Goal: Task Accomplishment & Management: Manage account settings

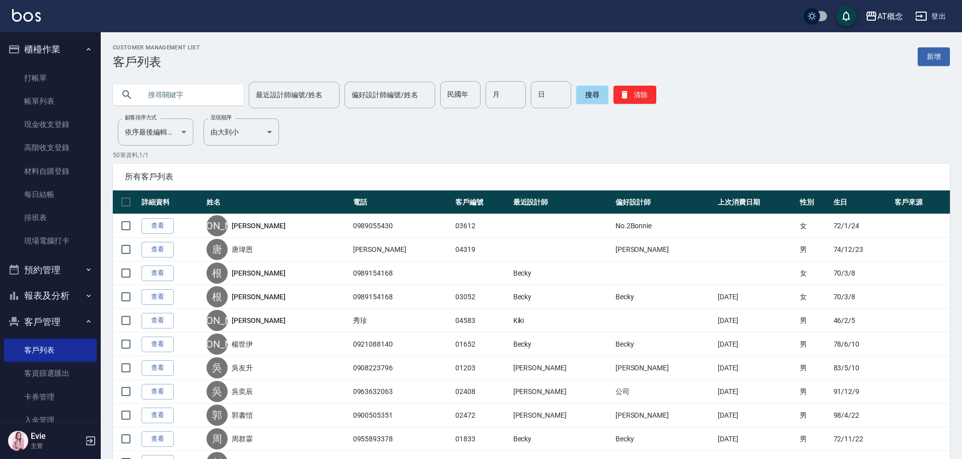
click at [187, 91] on input "text" at bounding box center [188, 94] width 95 height 27
type input "ㄑ"
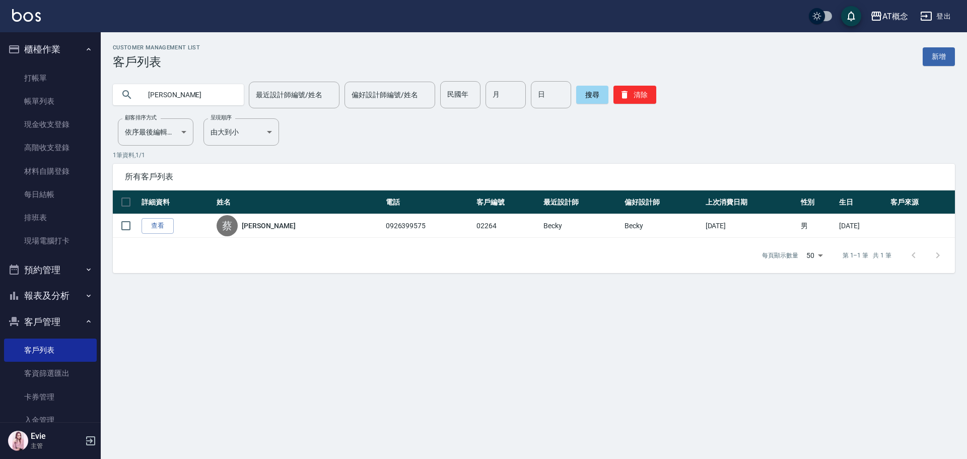
type input "燕"
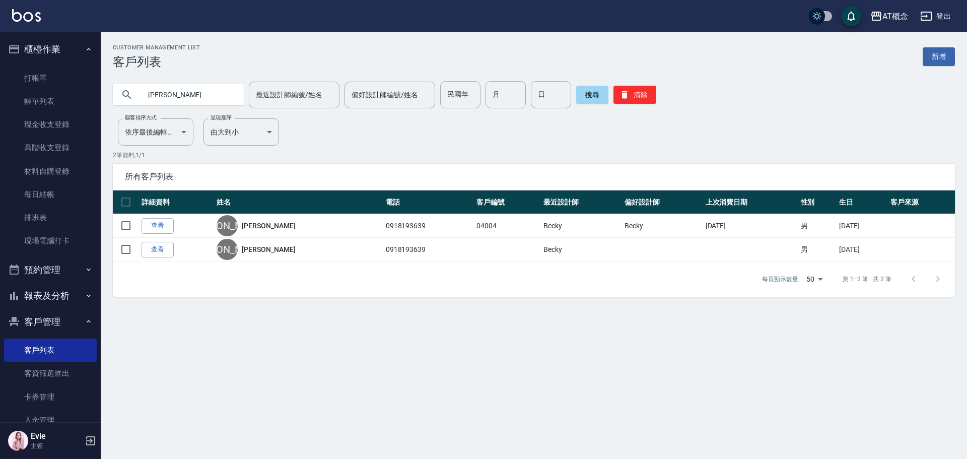
type input "[PERSON_NAME]"
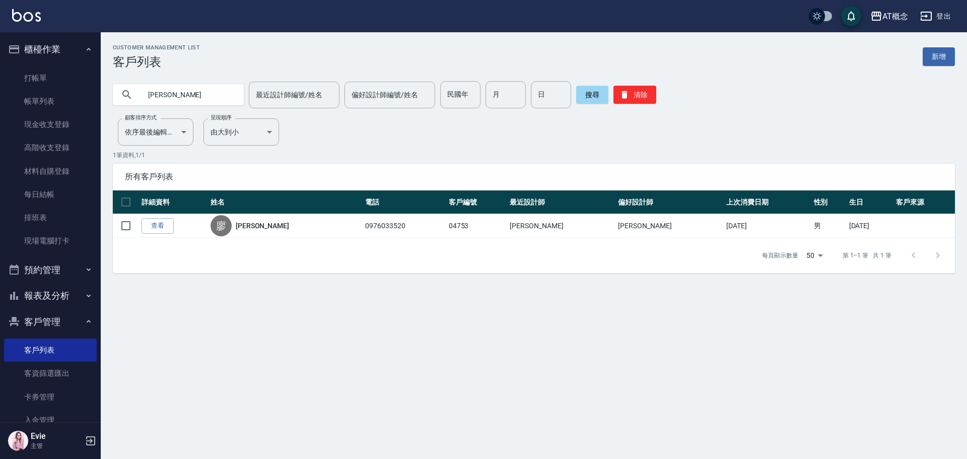
click at [0, 87] on div "AT概念 登出 櫃檯作業 打帳單 帳單列表 現金收支登錄 高階收支登錄 材料自購登錄 每日結帳 排班表 現場電腦打卡 預約管理 預約管理 單日預約紀錄 單週預…" at bounding box center [483, 229] width 967 height 459
type input "04893"
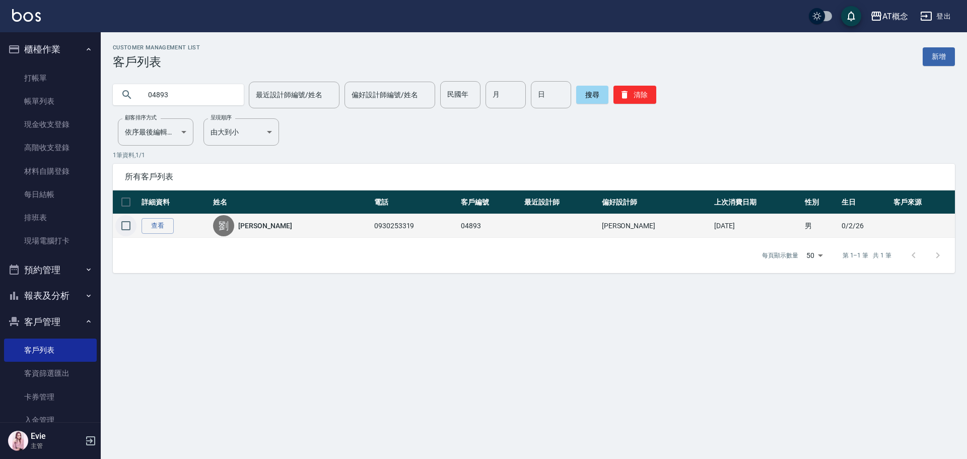
click at [125, 227] on input "checkbox" at bounding box center [125, 225] width 21 height 21
checkbox input "true"
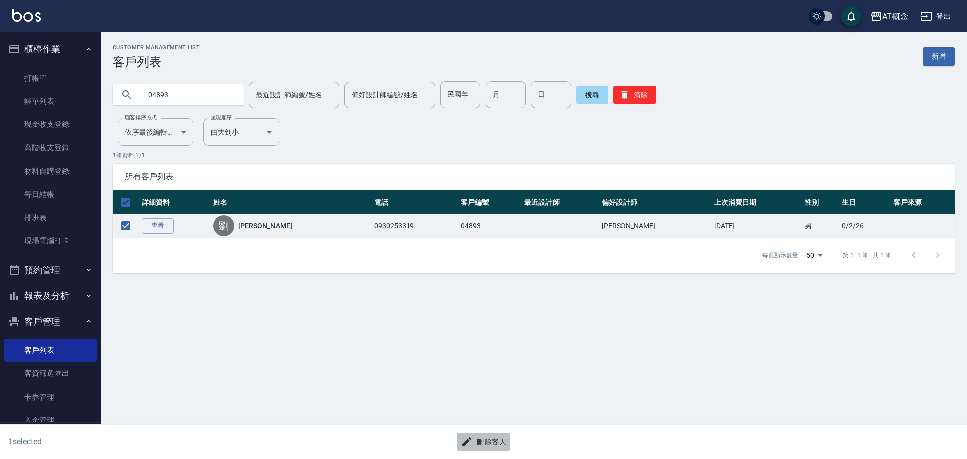
drag, startPoint x: 510, startPoint y: 444, endPoint x: 505, endPoint y: 444, distance: 5.1
click at [505, 444] on button "刪除客人" at bounding box center [483, 442] width 53 height 19
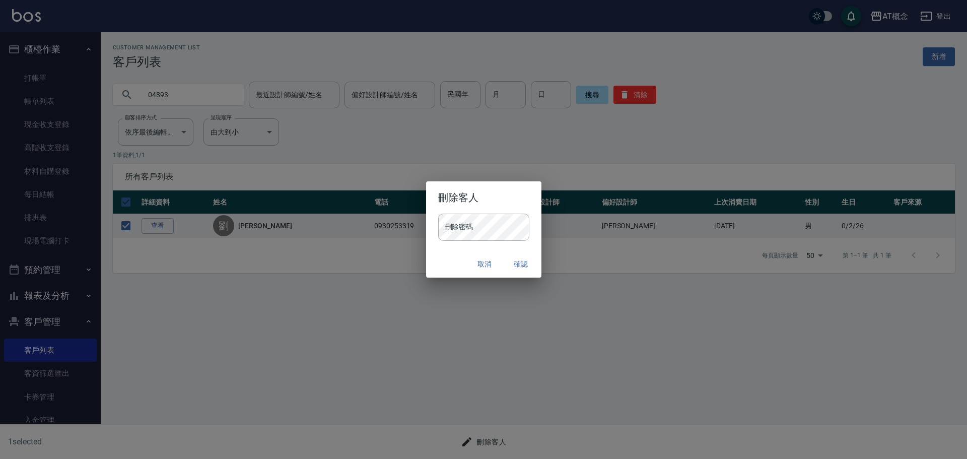
click at [500, 444] on div "刪除客人 刪除密碼 刪除密碼 取消 確認" at bounding box center [483, 229] width 967 height 459
click at [514, 263] on button "確認" at bounding box center [521, 264] width 32 height 19
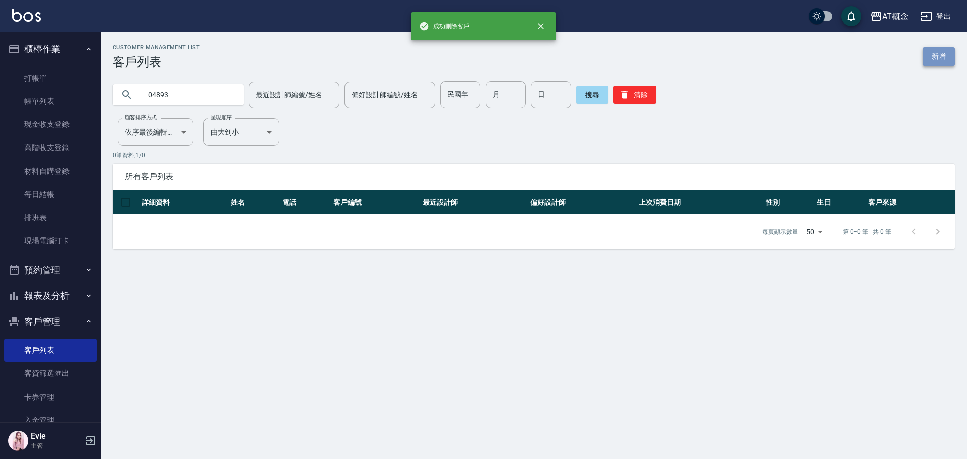
click at [940, 56] on link "新增" at bounding box center [939, 56] width 32 height 19
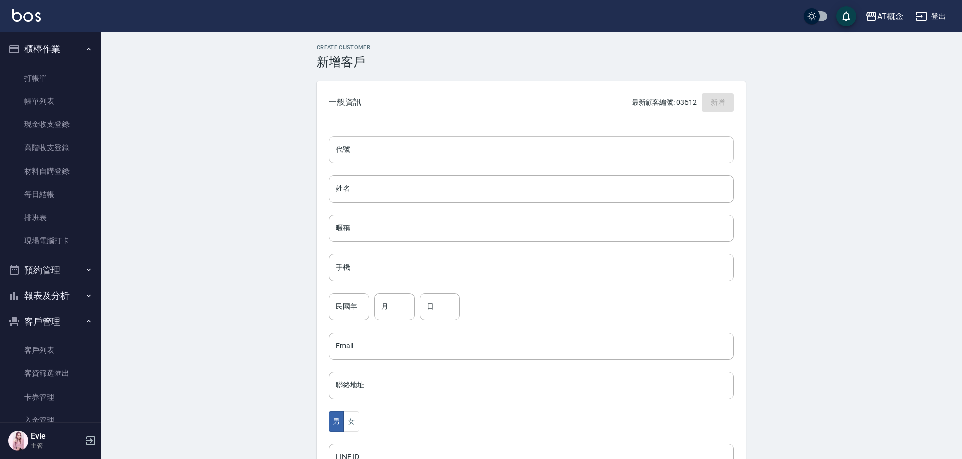
click at [530, 143] on input "代號" at bounding box center [531, 149] width 405 height 27
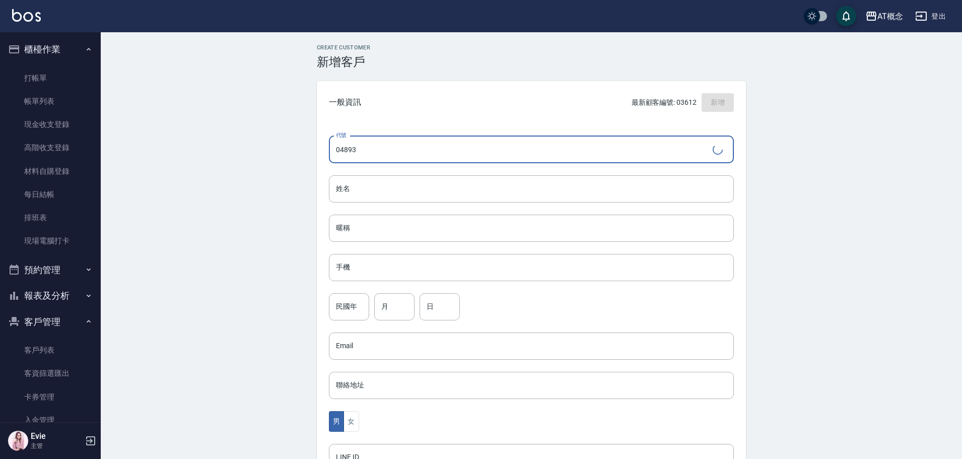
type input "04893"
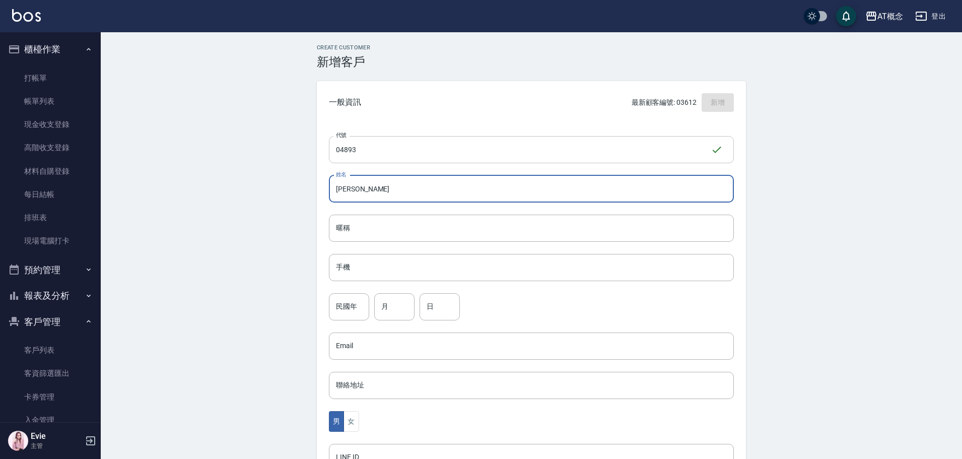
type input "[PERSON_NAME]"
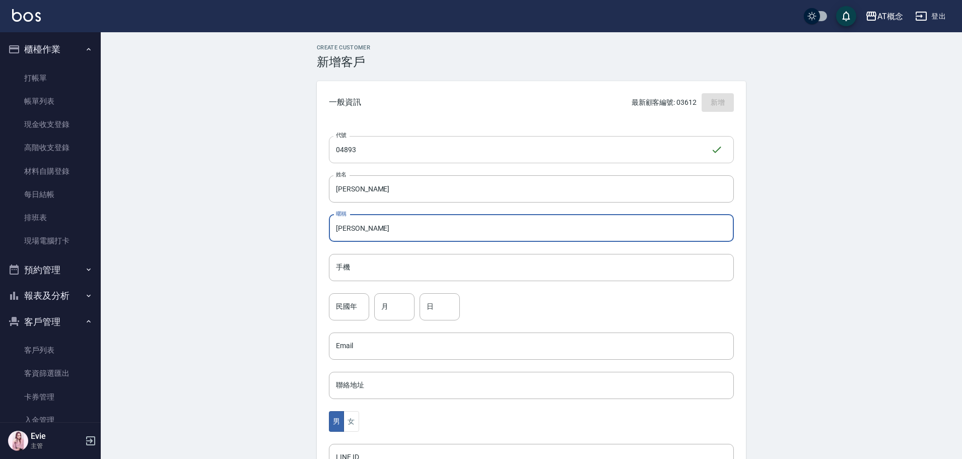
type input "[PERSON_NAME]"
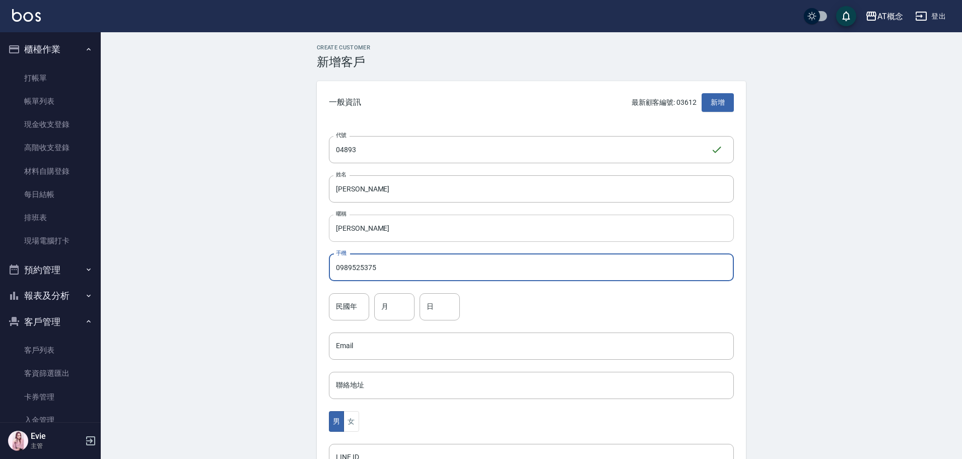
type input "0989525375"
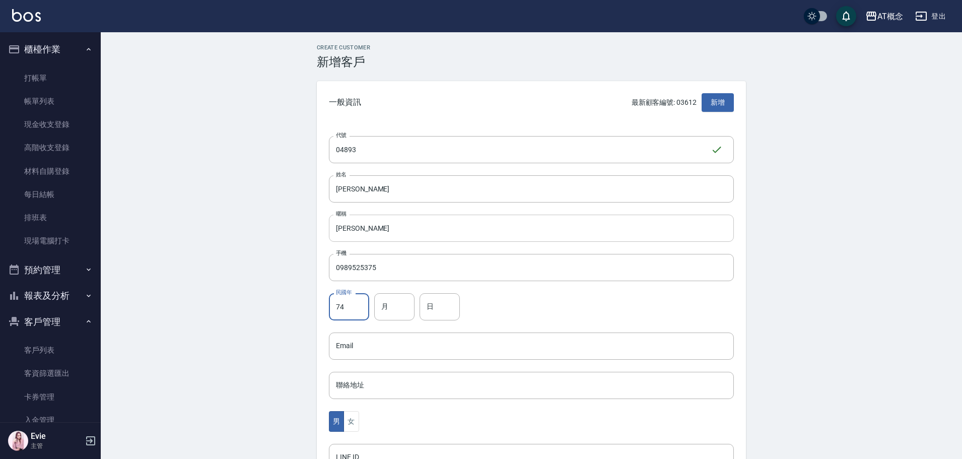
type input "74"
type input "2"
type input "7"
type input "17"
click at [272, 362] on div "Create Customer 新增客戶 一般資訊 最新顧客編號: 03612 新增 代號 04893 ​ 代號 姓名 [PERSON_NAME] 姓名 暱稱…" at bounding box center [532, 344] width 862 height 624
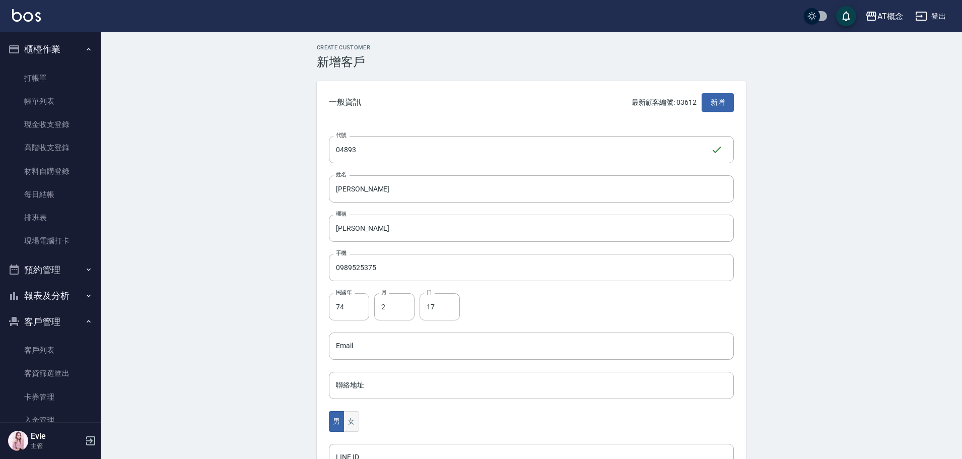
click at [353, 419] on button "女" at bounding box center [351, 421] width 15 height 21
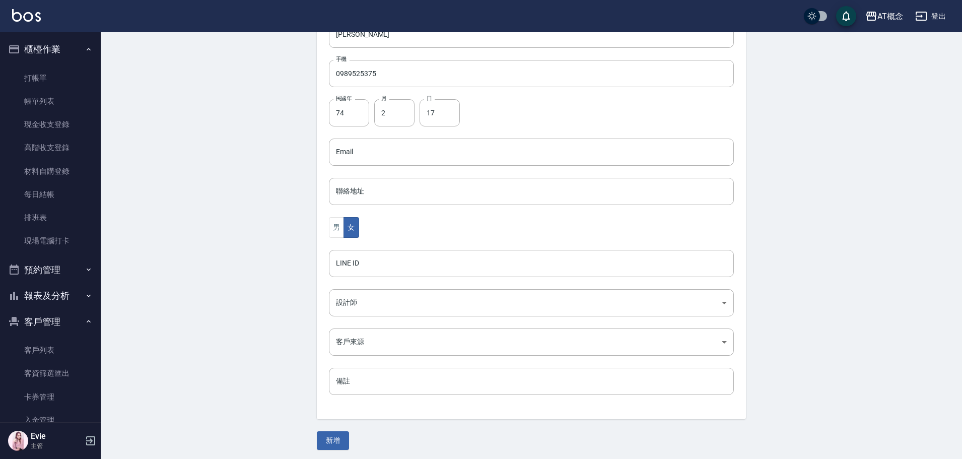
scroll to position [197, 0]
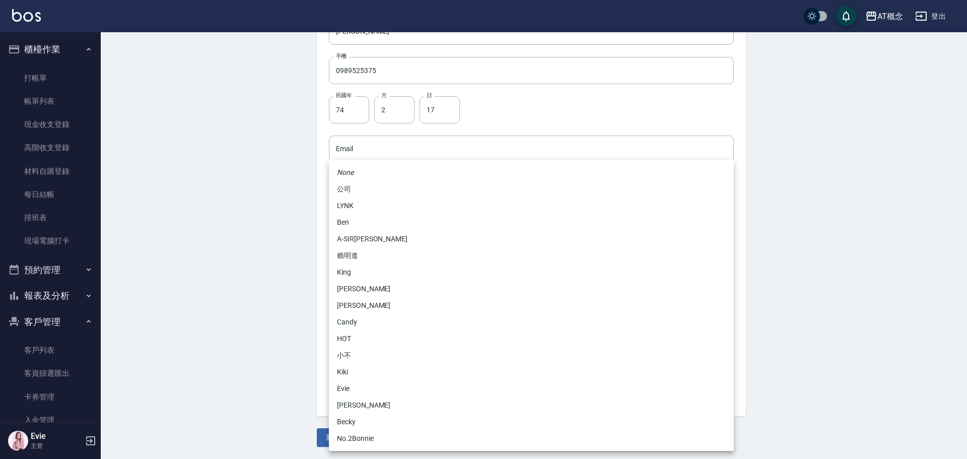
click at [357, 301] on body "AT概念 登出 櫃檯作業 打帳單 帳單列表 現金收支登錄 高階收支登錄 材料自購登錄 每日結帳 排班表 現場電腦打卡 預約管理 預約管理 單日預約紀錄 單週預…" at bounding box center [483, 131] width 967 height 656
click at [347, 319] on li "Candy" at bounding box center [531, 322] width 405 height 17
type input "95c88325-489e-4505-91c2-94462fb1bea6"
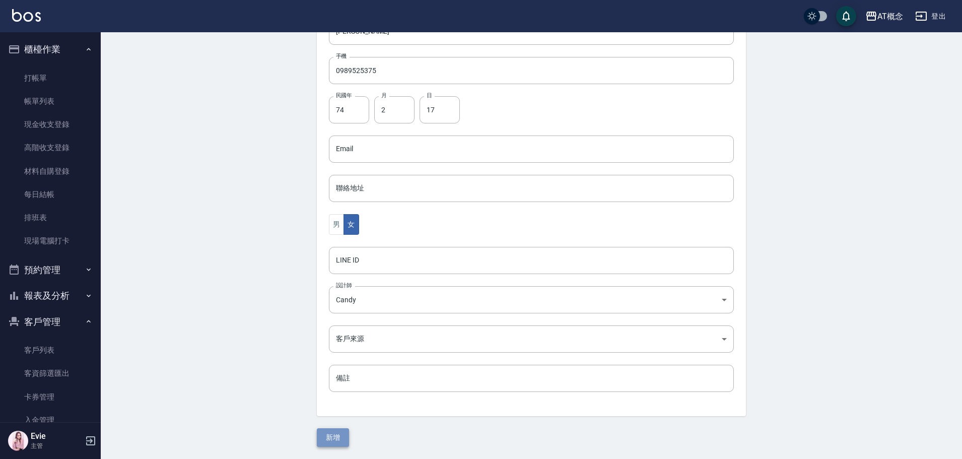
click at [337, 436] on button "新增" at bounding box center [333, 437] width 32 height 19
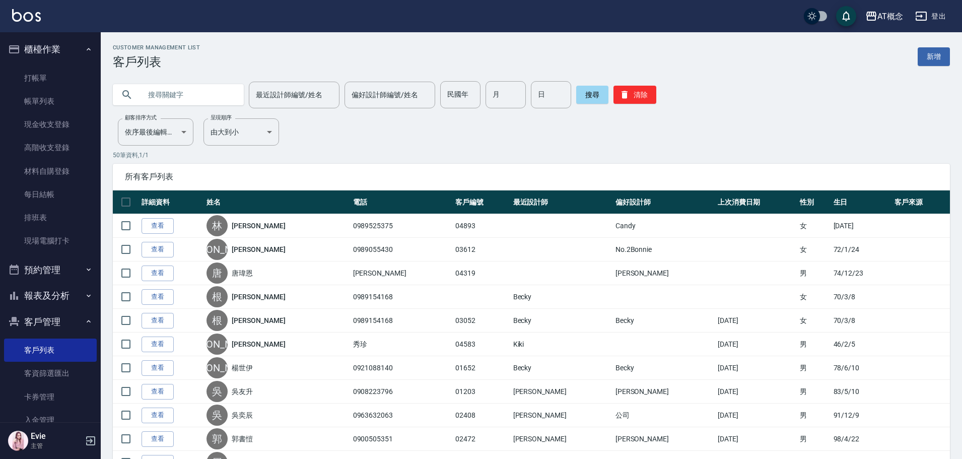
click at [187, 98] on input "text" at bounding box center [188, 94] width 95 height 27
type input "02859"
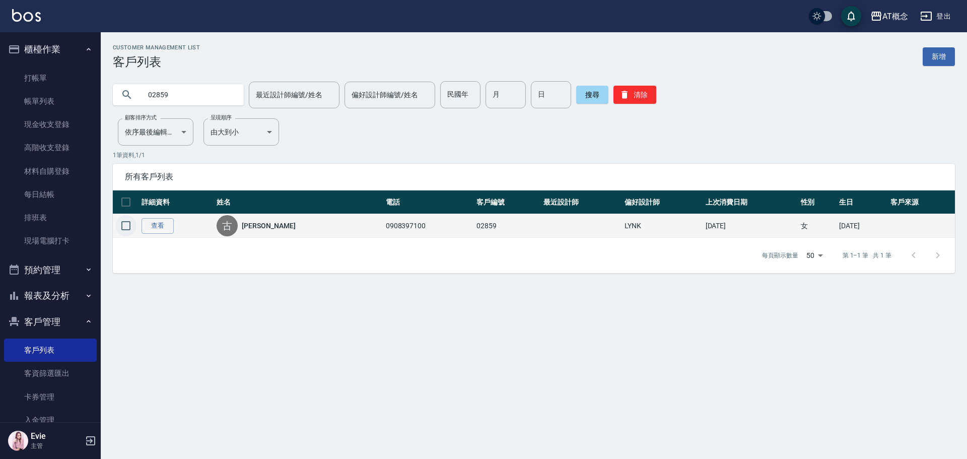
click at [126, 226] on input "checkbox" at bounding box center [125, 225] width 21 height 21
checkbox input "true"
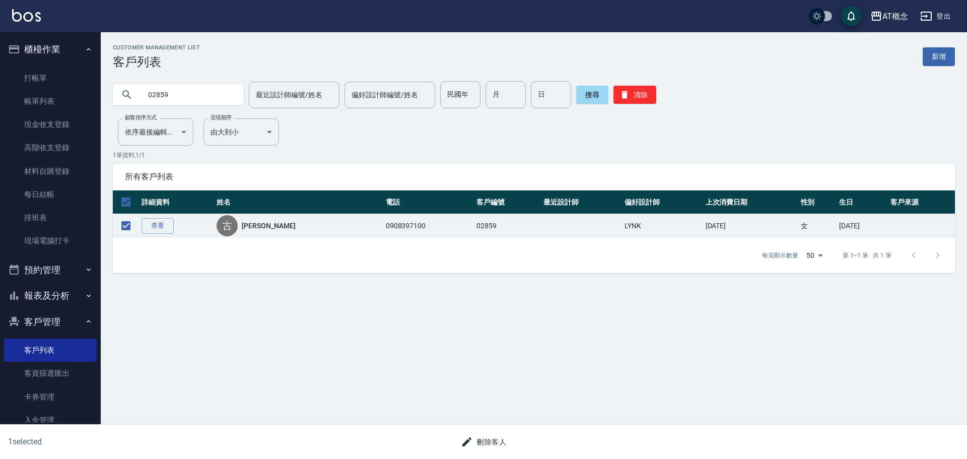
click at [495, 445] on button "刪除客人" at bounding box center [483, 442] width 53 height 19
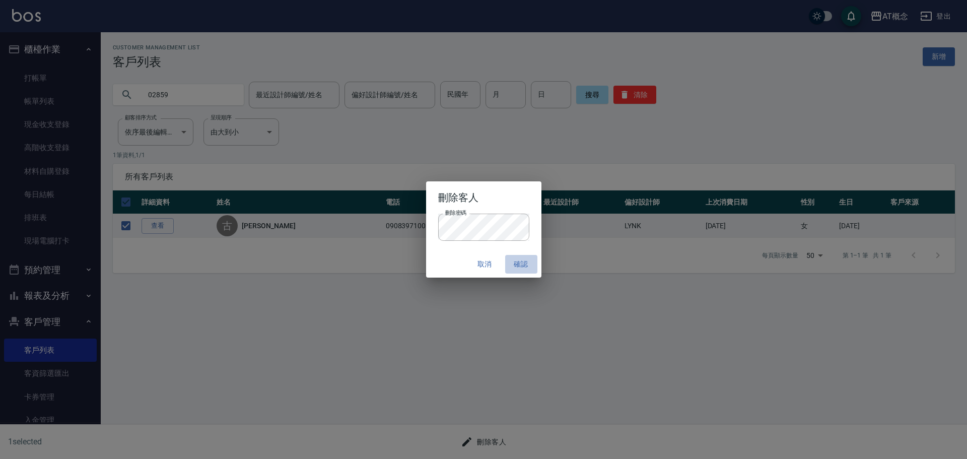
drag, startPoint x: 523, startPoint y: 264, endPoint x: 517, endPoint y: 272, distance: 10.1
click at [523, 264] on button "確認" at bounding box center [521, 264] width 32 height 19
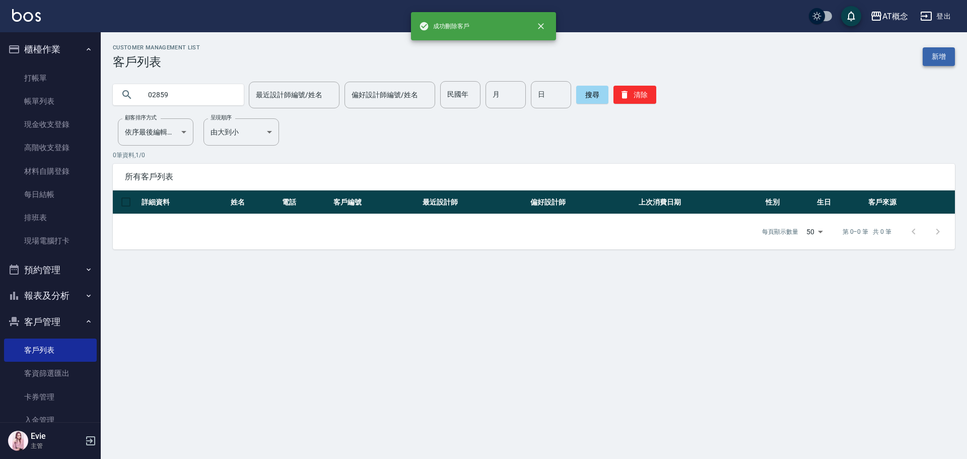
click at [929, 51] on link "新增" at bounding box center [939, 56] width 32 height 19
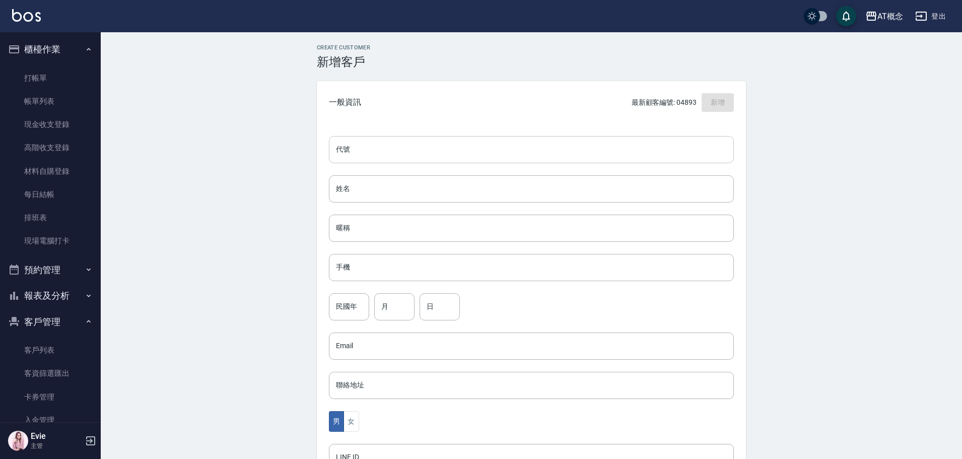
click at [433, 146] on input "代號" at bounding box center [531, 149] width 405 height 27
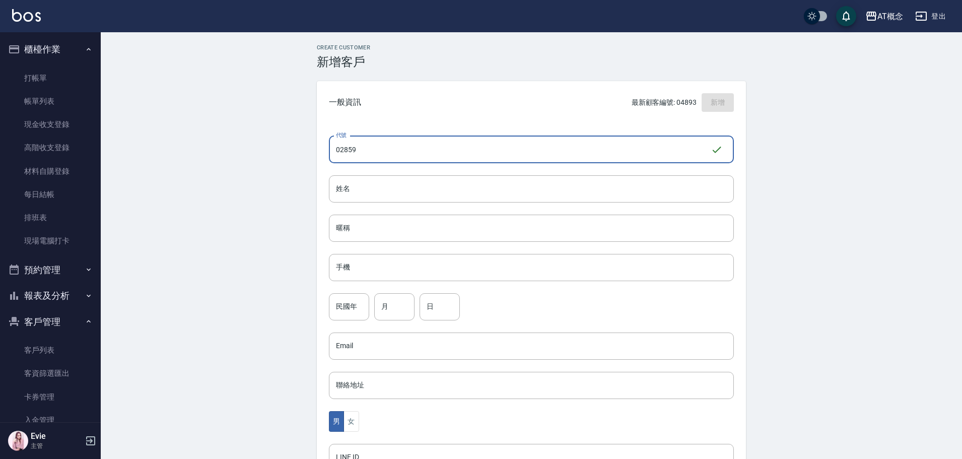
type input "02859"
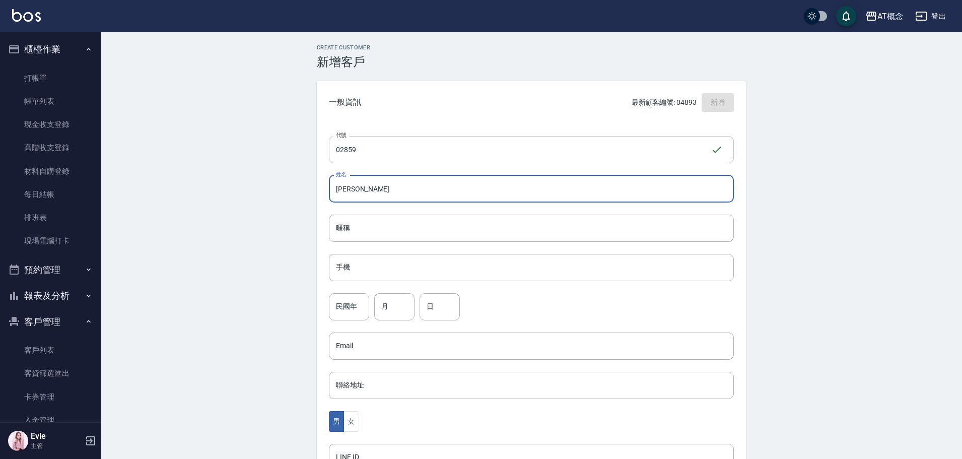
type input "[PERSON_NAME]"
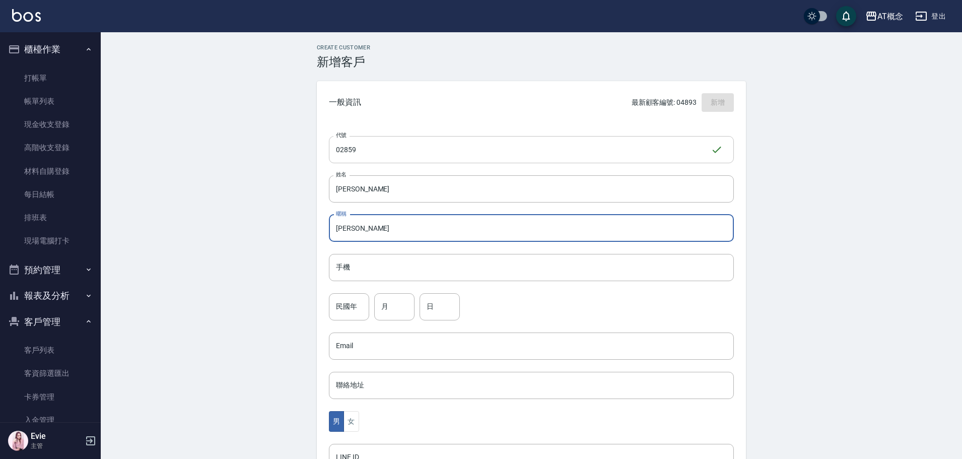
type input "[PERSON_NAME]"
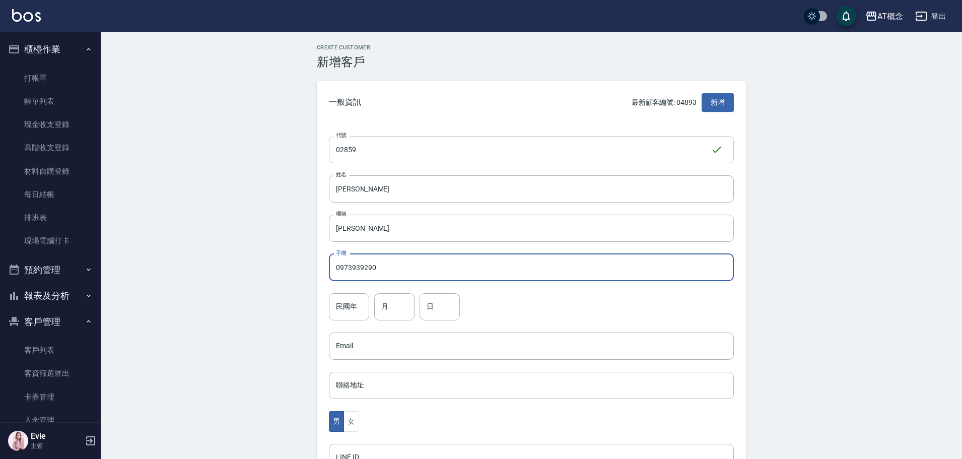
type input "0973939290"
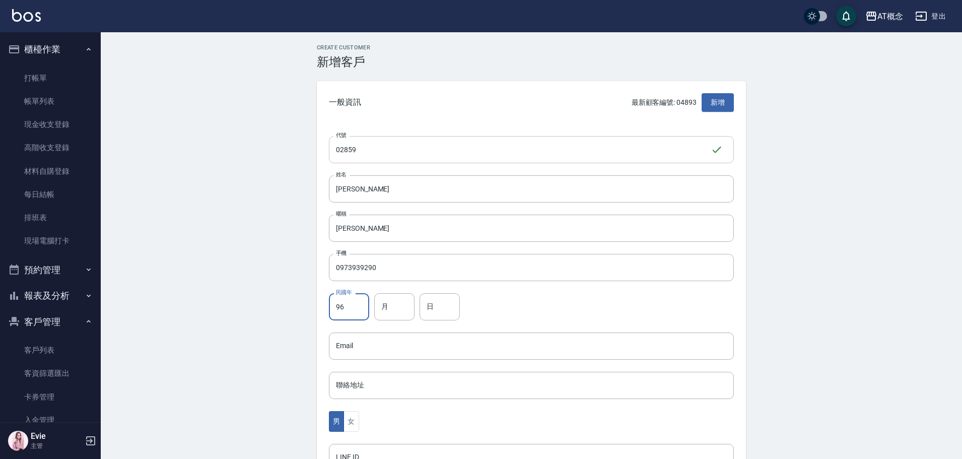
type input "96"
type input "7"
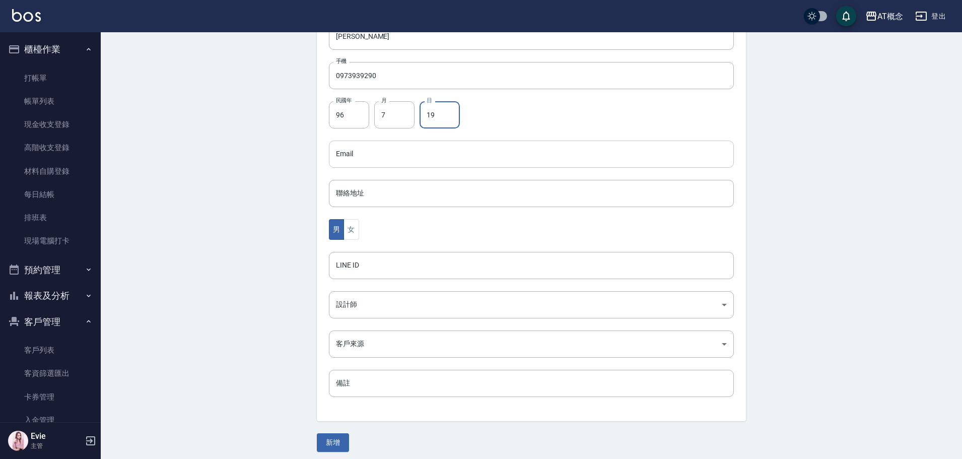
scroll to position [197, 0]
type input "19"
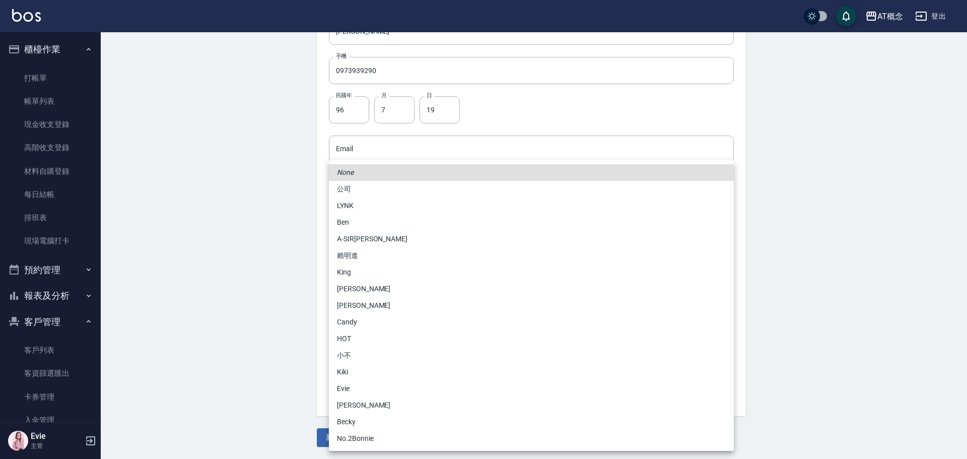
click at [349, 300] on body "AT概念 登出 櫃檯作業 打帳單 帳單列表 現金收支登錄 高階收支登錄 材料自購登錄 每日結帳 排班表 現場電腦打卡 預約管理 預約管理 單日預約紀錄 單週預…" at bounding box center [483, 131] width 967 height 656
click at [363, 408] on li "[PERSON_NAME]" at bounding box center [531, 405] width 405 height 17
type input "6d66dedd-d7e3-492f-8c05-f4e40e3a1c36"
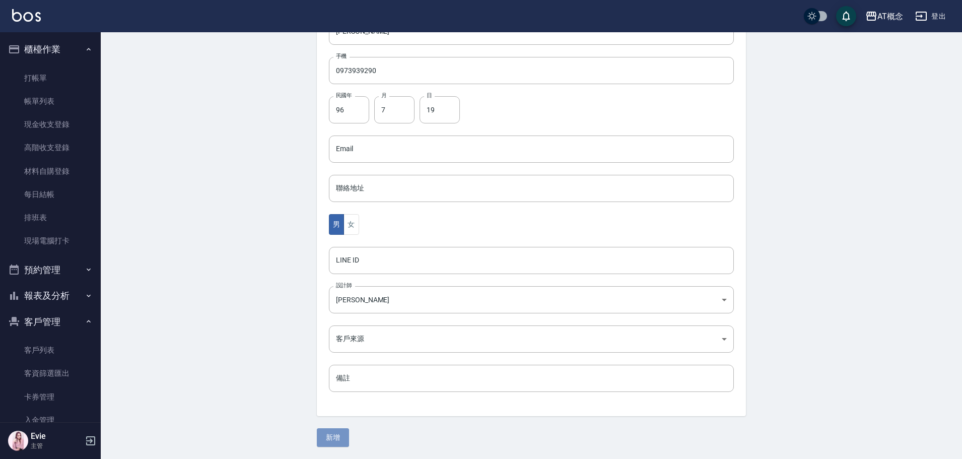
click at [332, 441] on button "新增" at bounding box center [333, 437] width 32 height 19
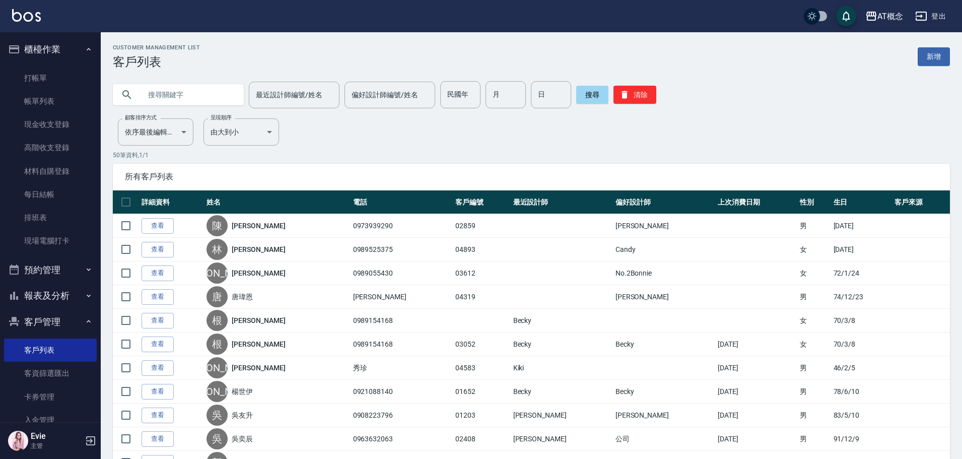
drag, startPoint x: 168, startPoint y: 77, endPoint x: 173, endPoint y: 85, distance: 9.7
click at [169, 79] on div "最近設計師編號/姓名 最近設計師編號/姓名 偏好設計師編號/姓名 偏好設計師編號/姓名 民國年 民國年 月 月 日 日 搜尋 清除" at bounding box center [526, 88] width 850 height 39
click at [175, 91] on input "text" at bounding box center [188, 94] width 95 height 27
type input "03802"
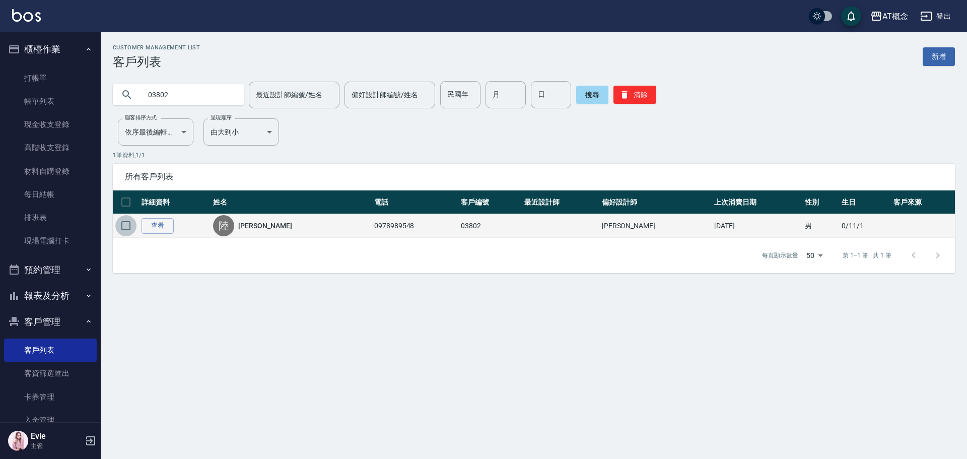
click at [124, 226] on input "checkbox" at bounding box center [125, 225] width 21 height 21
checkbox input "true"
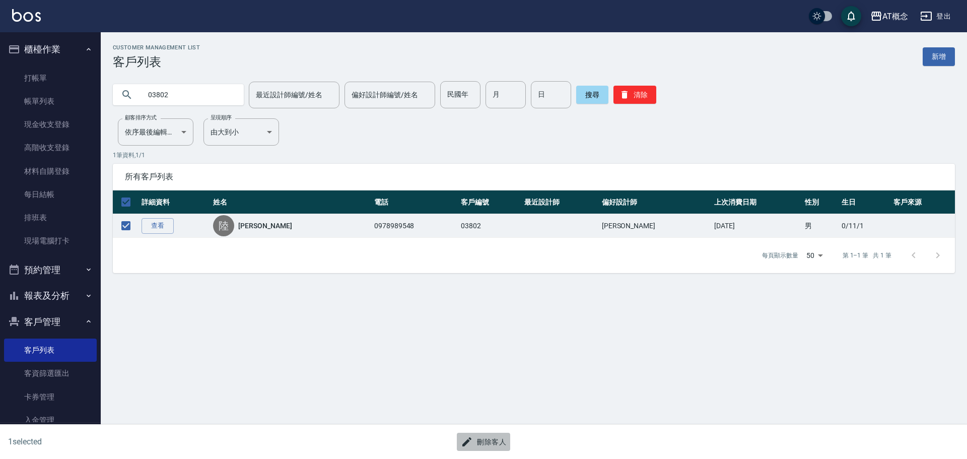
click at [501, 442] on button "刪除客人" at bounding box center [483, 442] width 53 height 19
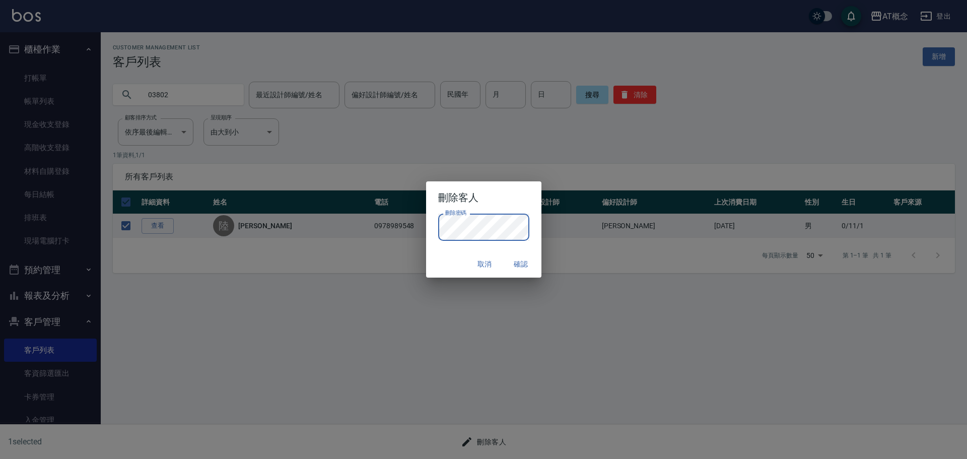
click at [523, 262] on button "確認" at bounding box center [521, 264] width 32 height 19
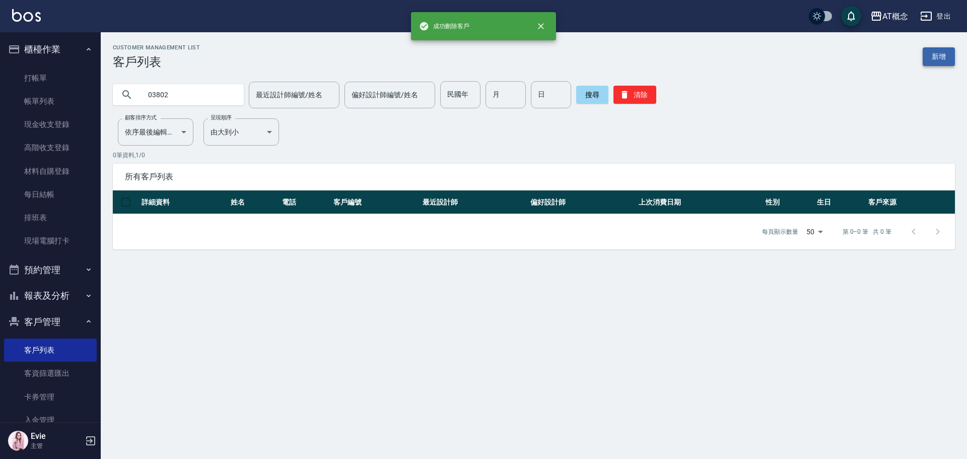
click at [944, 51] on link "新增" at bounding box center [939, 56] width 32 height 19
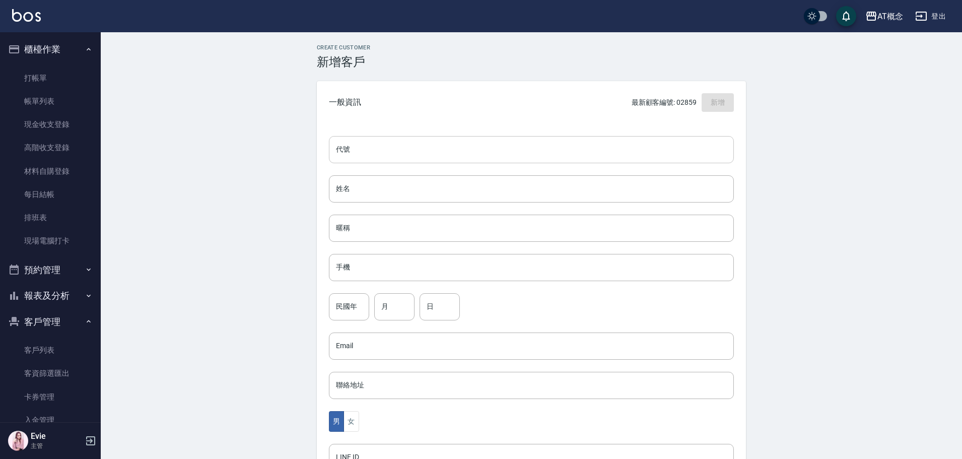
click at [395, 143] on input "代號" at bounding box center [531, 149] width 405 height 27
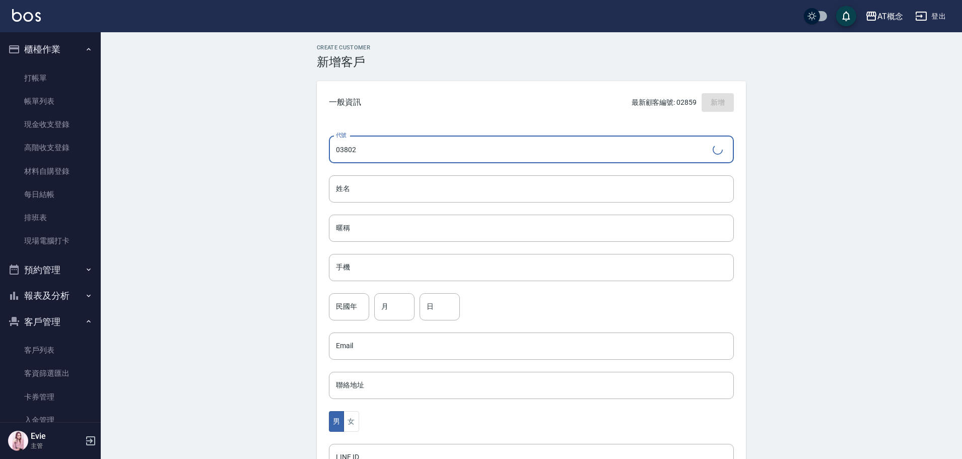
type input "03802"
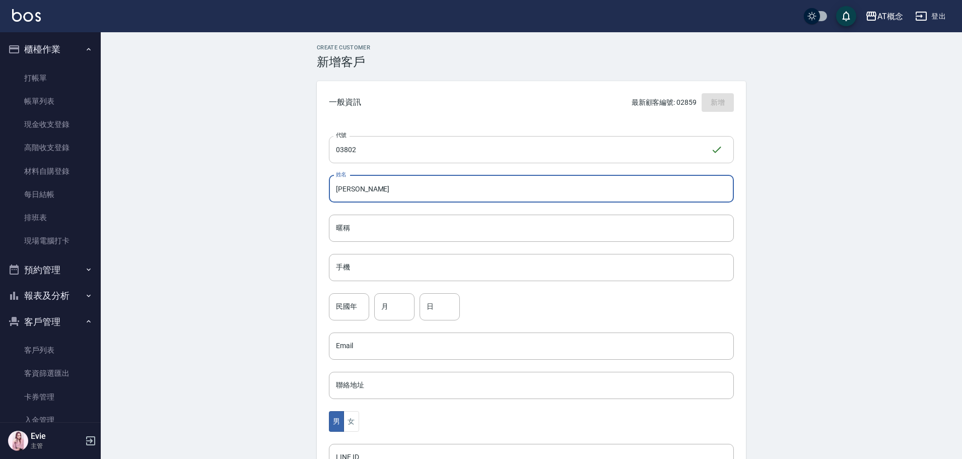
type input "[PERSON_NAME]"
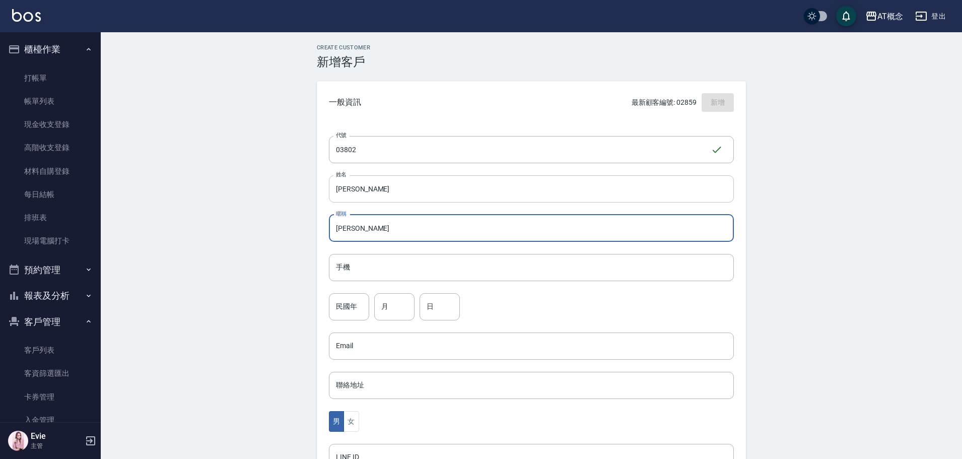
type input "[PERSON_NAME]"
click at [350, 193] on input "[PERSON_NAME]" at bounding box center [531, 188] width 405 height 27
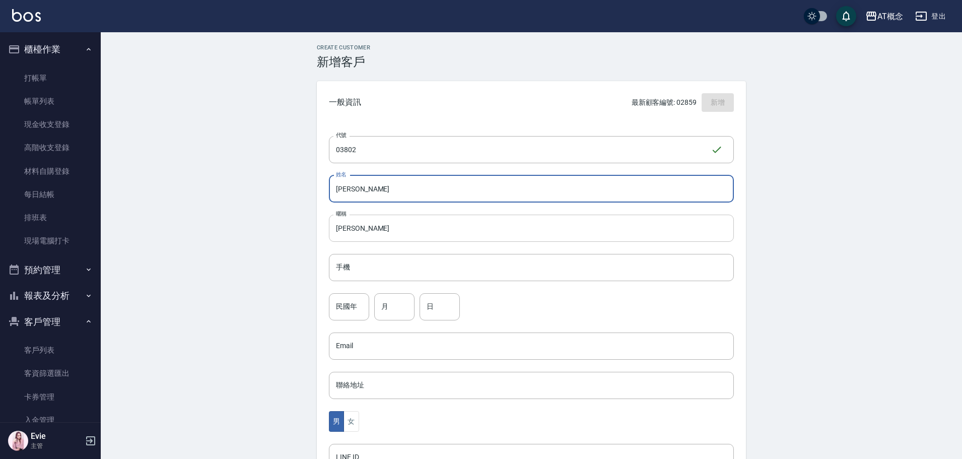
type input "[PERSON_NAME]"
click at [386, 236] on input "[PERSON_NAME]" at bounding box center [531, 228] width 405 height 27
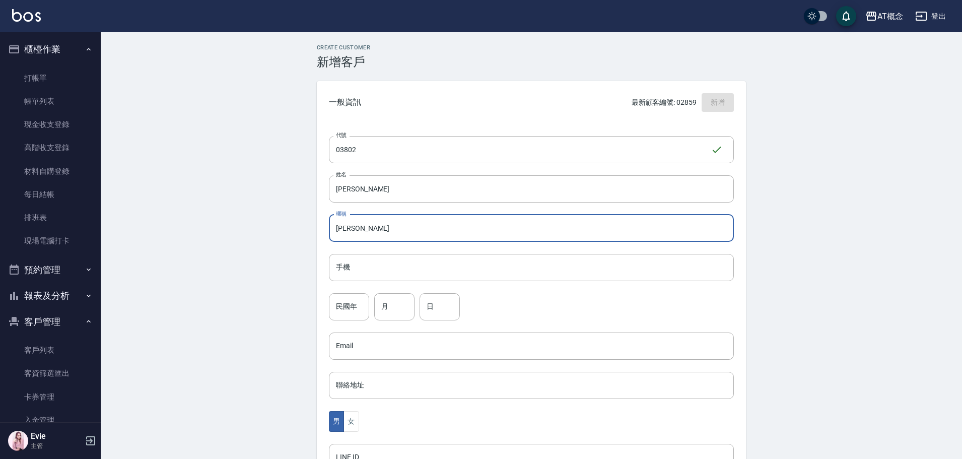
type input "[PERSON_NAME]"
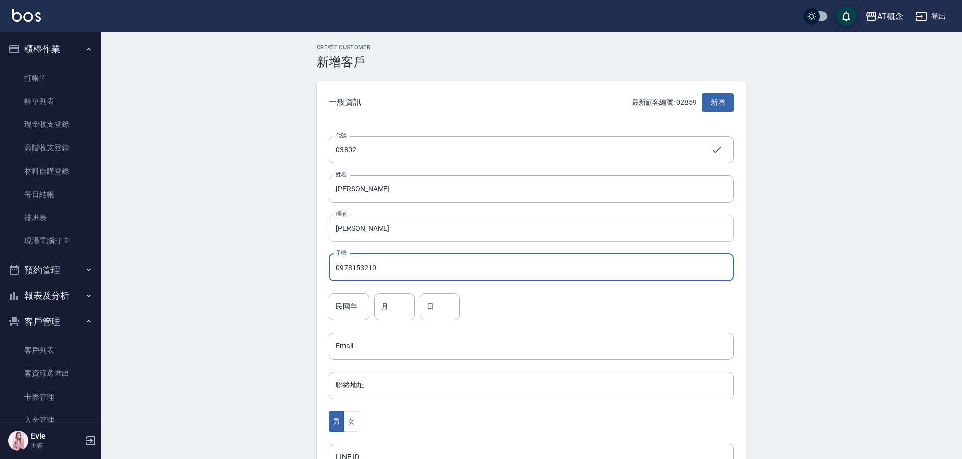
type input "0978153210"
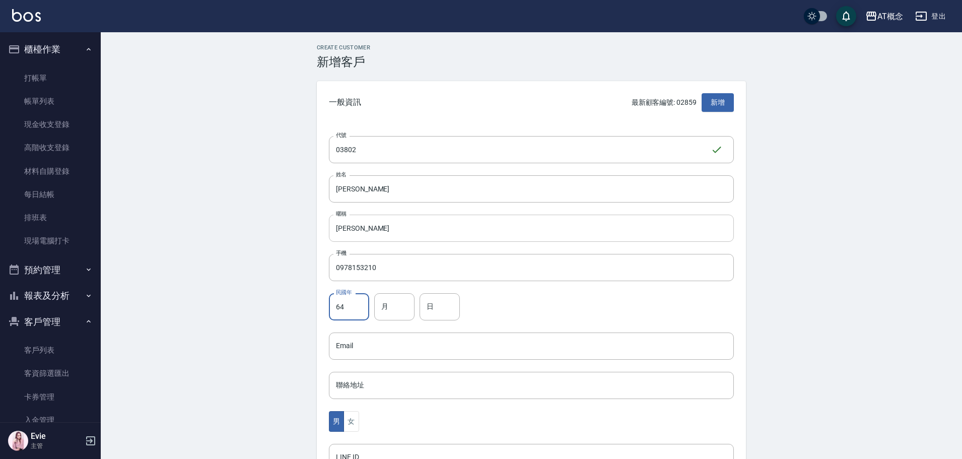
type input "64"
type input "8"
drag, startPoint x: 442, startPoint y: 313, endPoint x: 378, endPoint y: 282, distance: 71.0
click at [298, 292] on div "Create Customer 新增客戶 一般資訊 最新顧客編號: 02859 新增 代號 03802 ​ 代號 姓名 [PERSON_NAME] 姓名 暱稱…" at bounding box center [532, 344] width 862 height 624
type input "4"
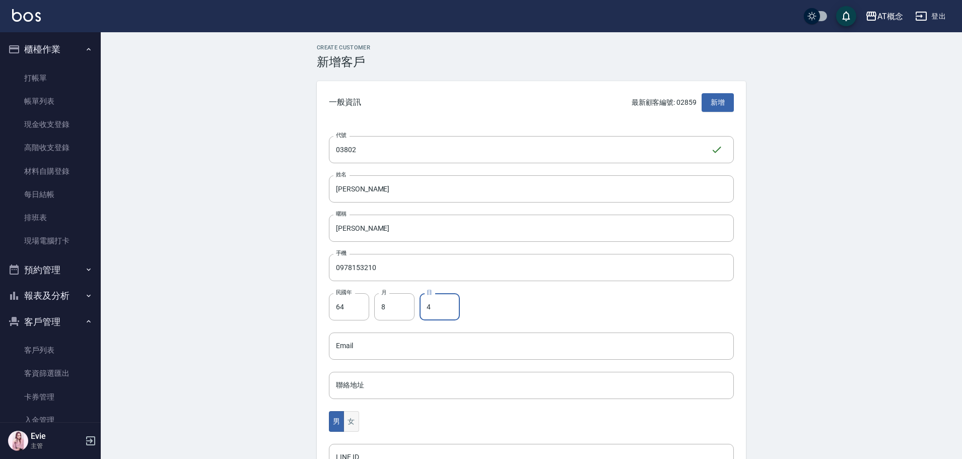
click at [346, 419] on button "女" at bounding box center [351, 421] width 15 height 21
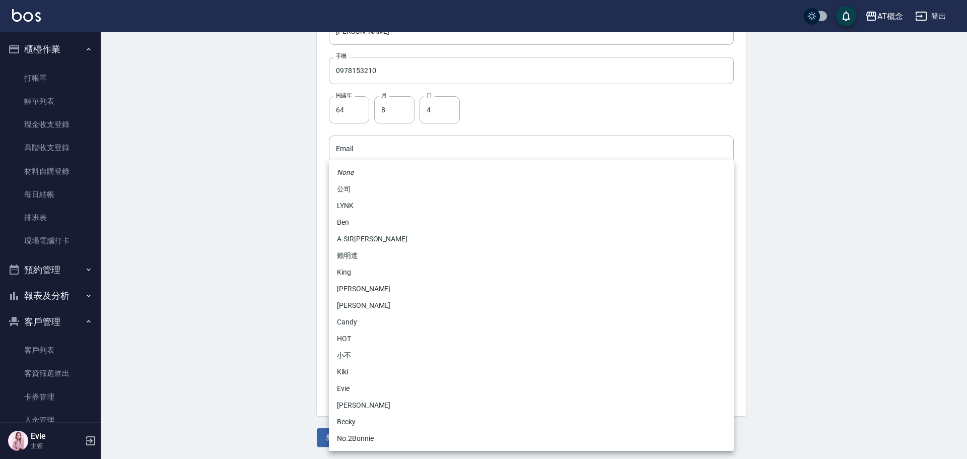
click at [355, 303] on body "AT概念 登出 櫃檯作業 打帳單 帳單列表 現金收支登錄 高階收支登錄 材料自購登錄 每日結帳 排班表 現場電腦打卡 預約管理 預約管理 單日預約紀錄 單週預…" at bounding box center [483, 131] width 967 height 656
click at [349, 324] on li "Candy" at bounding box center [531, 322] width 405 height 17
type input "95c88325-489e-4505-91c2-94462fb1bea6"
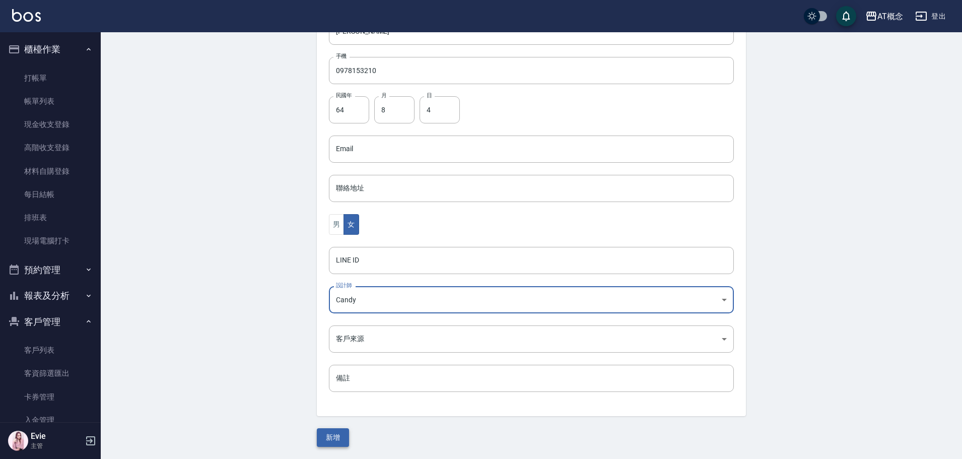
click at [339, 433] on button "新增" at bounding box center [333, 437] width 32 height 19
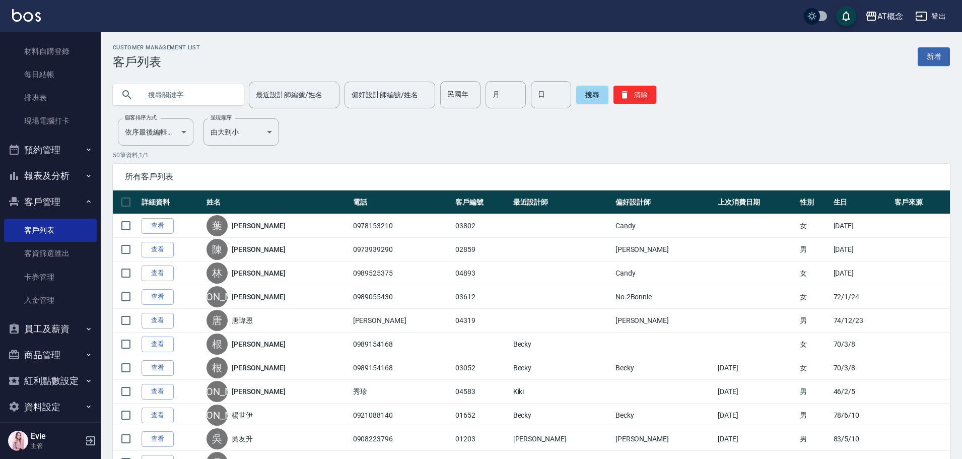
scroll to position [129, 0]
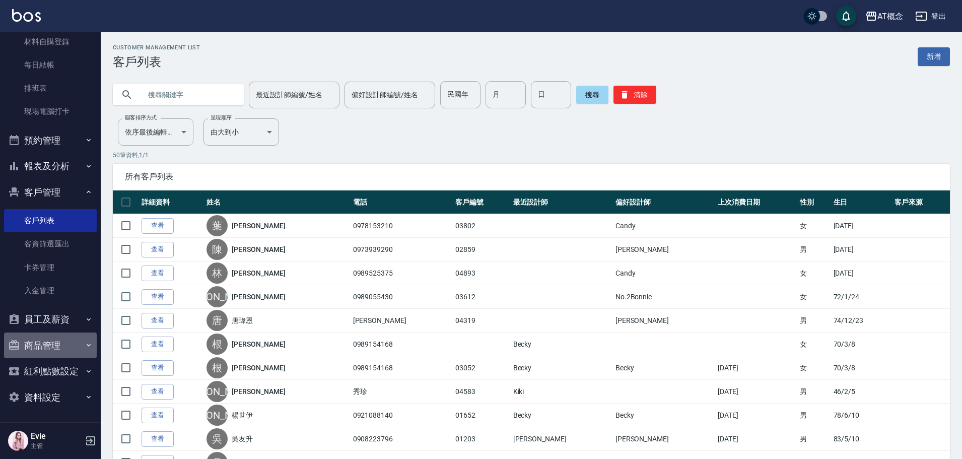
click at [50, 348] on button "商品管理" at bounding box center [50, 346] width 93 height 26
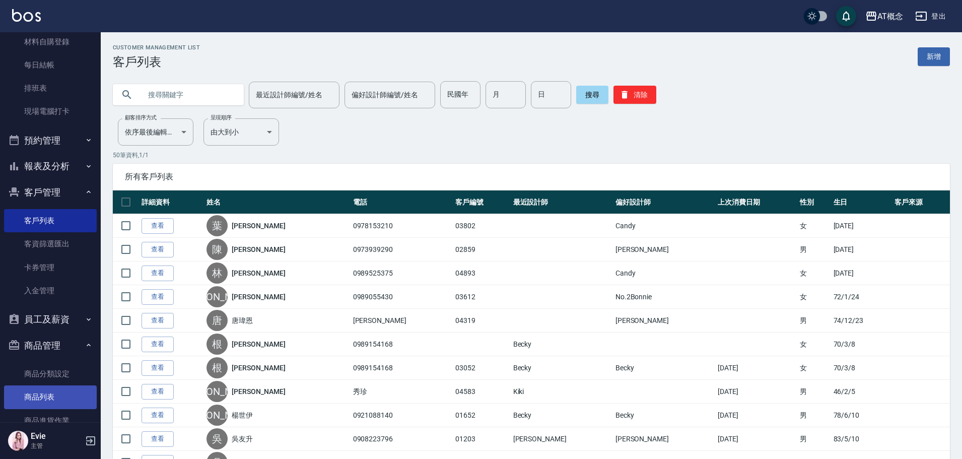
click at [45, 396] on link "商品列表" at bounding box center [50, 396] width 93 height 23
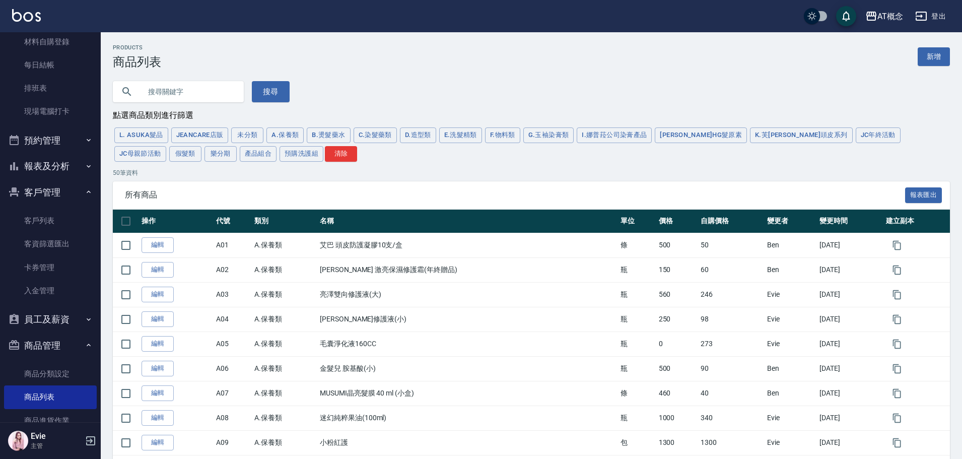
click at [172, 89] on input "text" at bounding box center [188, 91] width 95 height 27
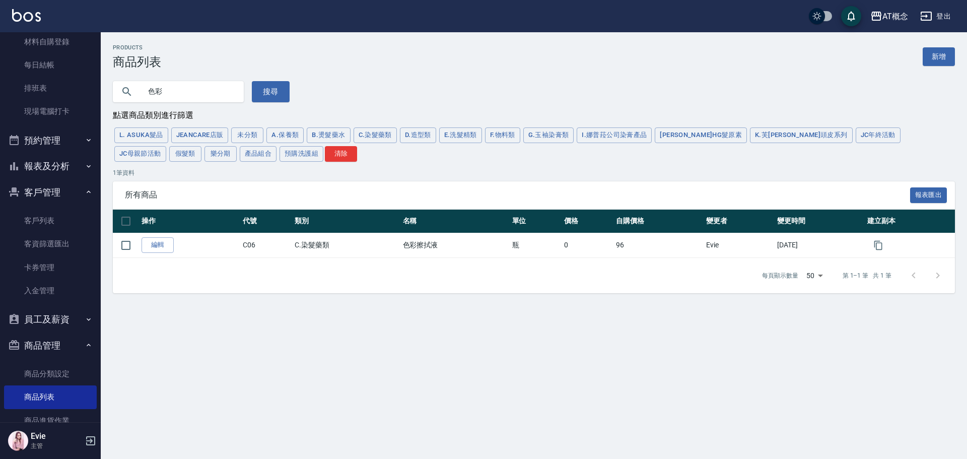
type input "色"
type input "棉"
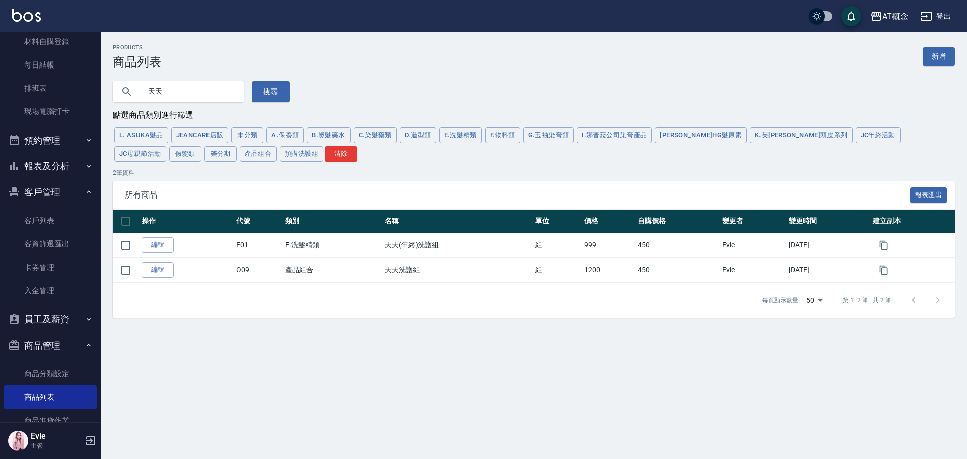
type input "天"
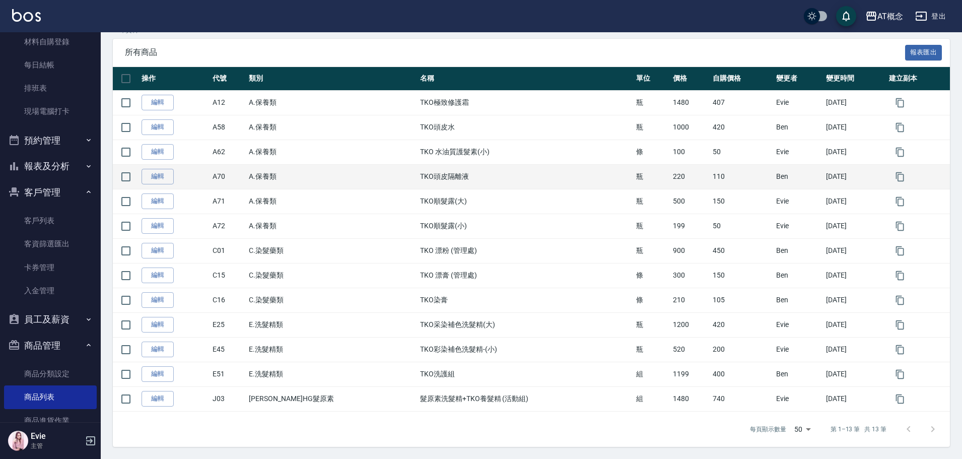
scroll to position [88, 0]
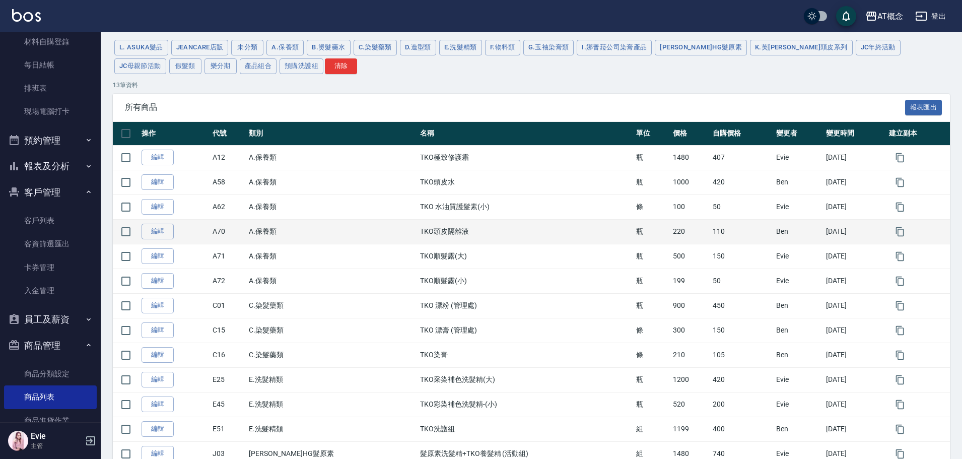
type input "t"
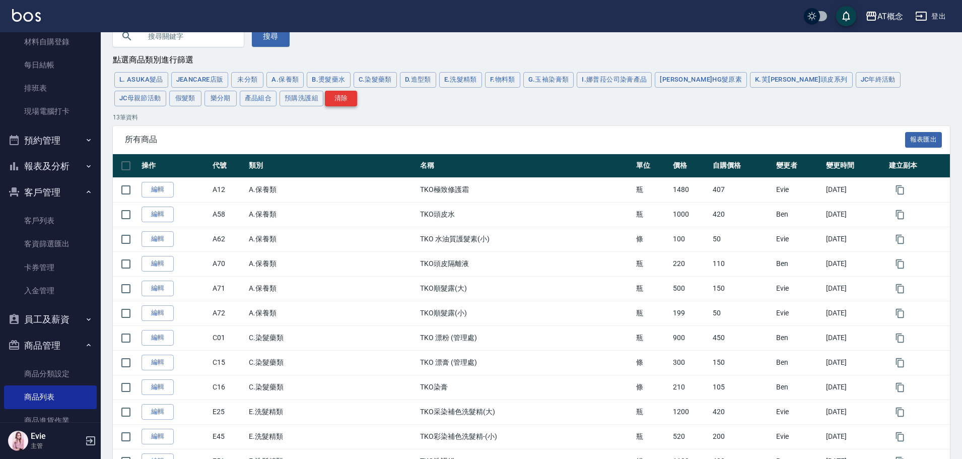
scroll to position [0, 0]
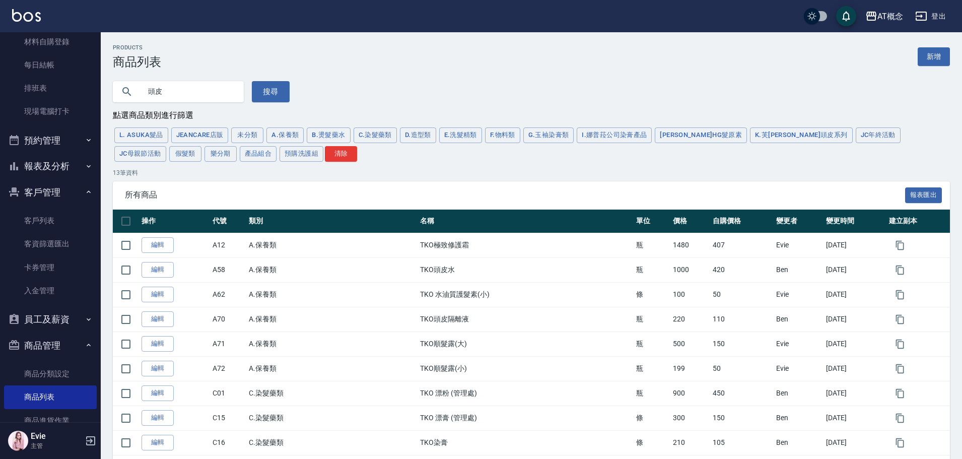
type input "頭皮"
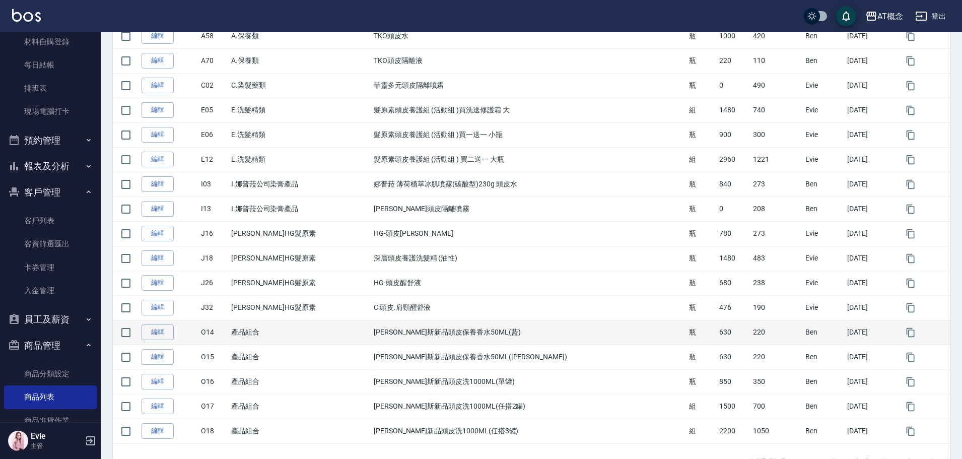
scroll to position [342, 0]
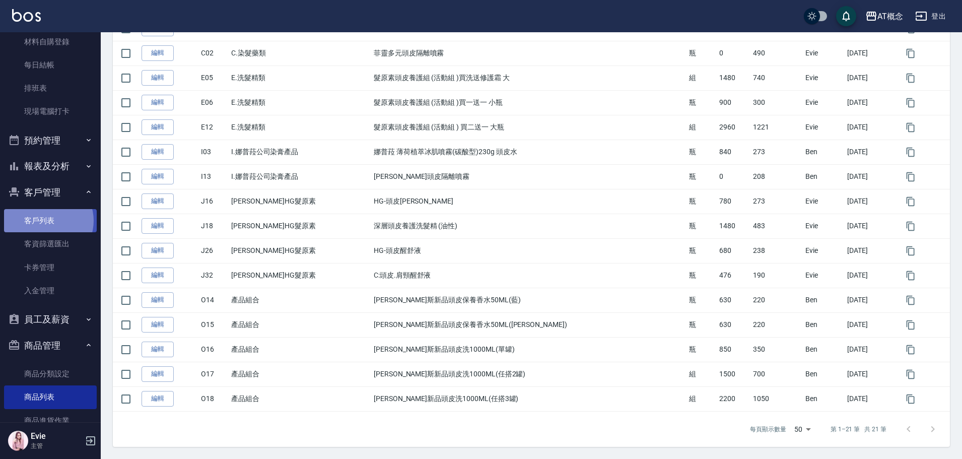
click at [46, 221] on link "客戶列表" at bounding box center [50, 220] width 93 height 23
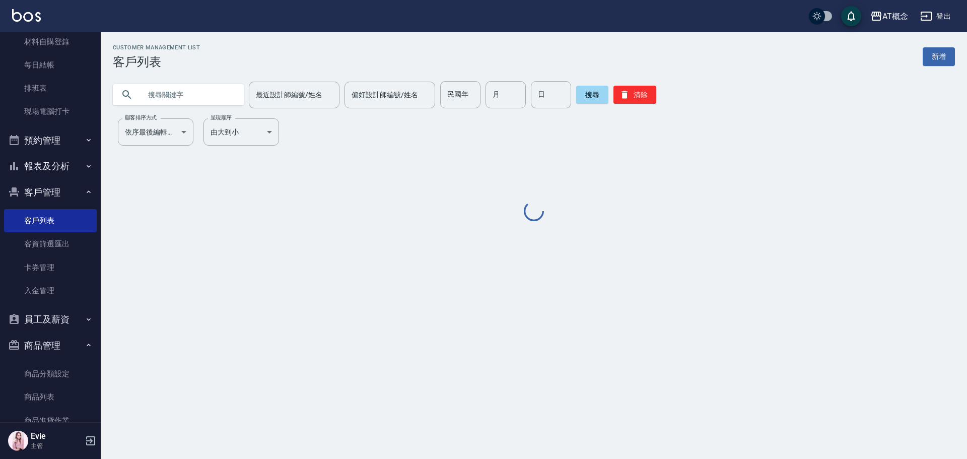
click at [158, 98] on input "text" at bounding box center [188, 94] width 95 height 27
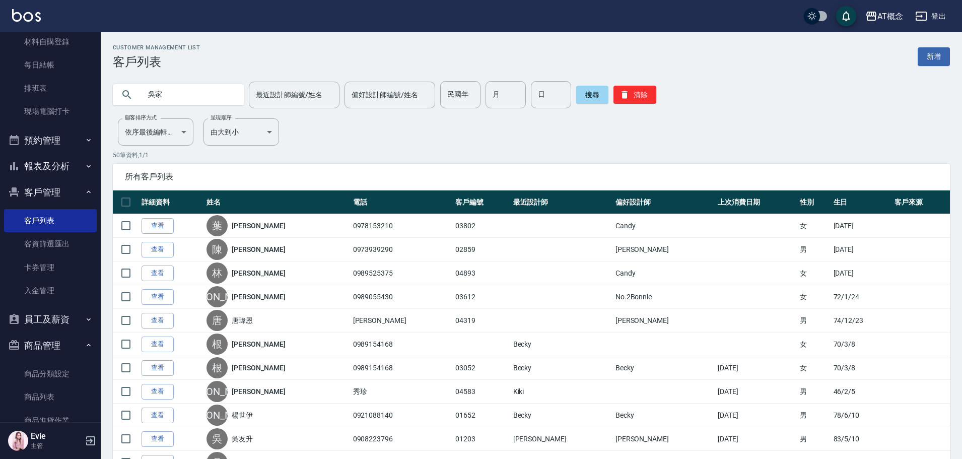
type input "吳家"
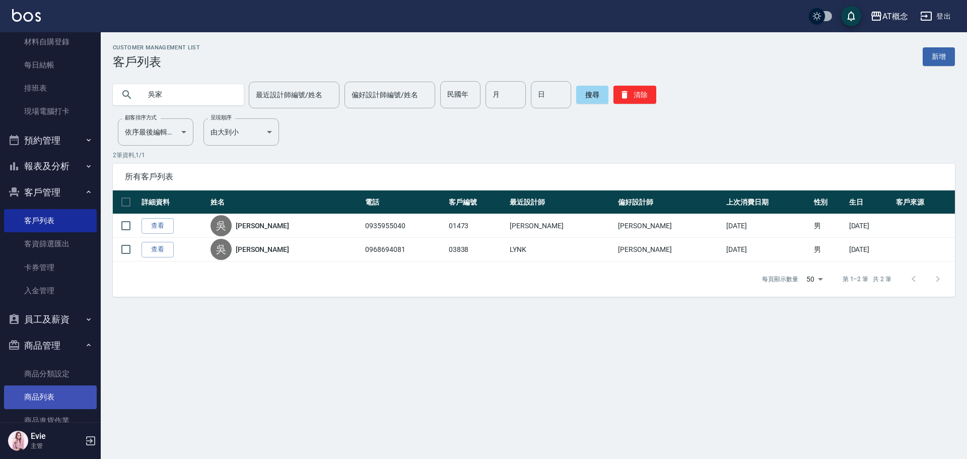
click at [42, 398] on link "商品列表" at bounding box center [50, 396] width 93 height 23
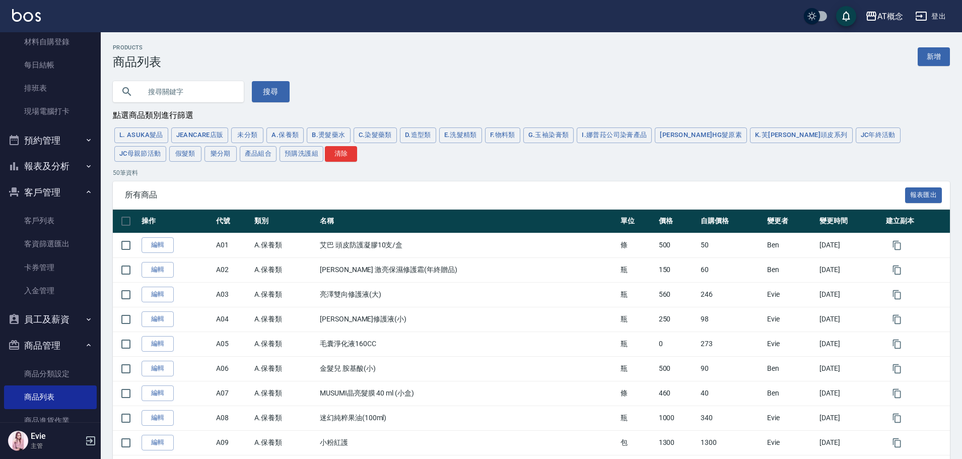
click at [176, 95] on input "text" at bounding box center [188, 91] width 95 height 27
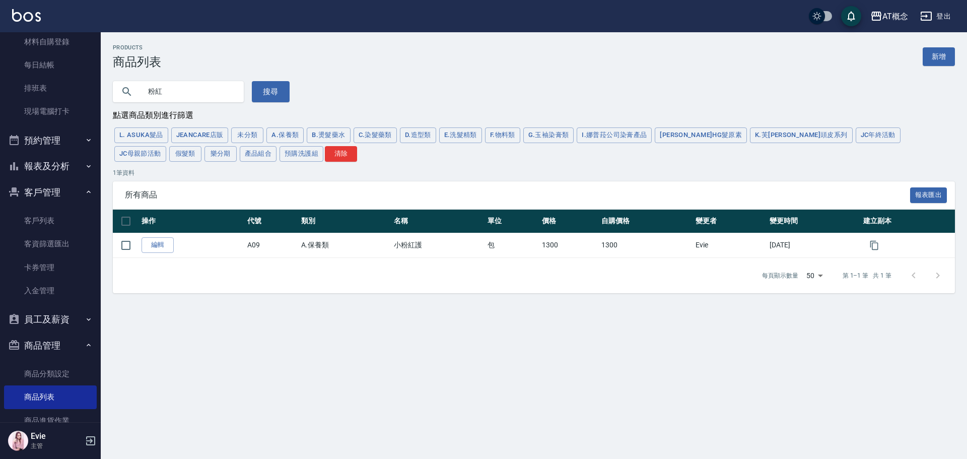
type input "紅"
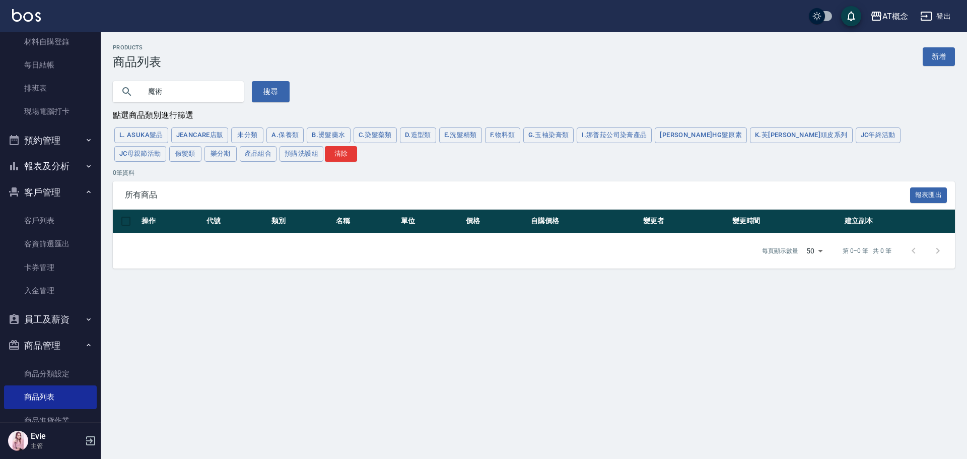
type input "魔"
type input "粉紅"
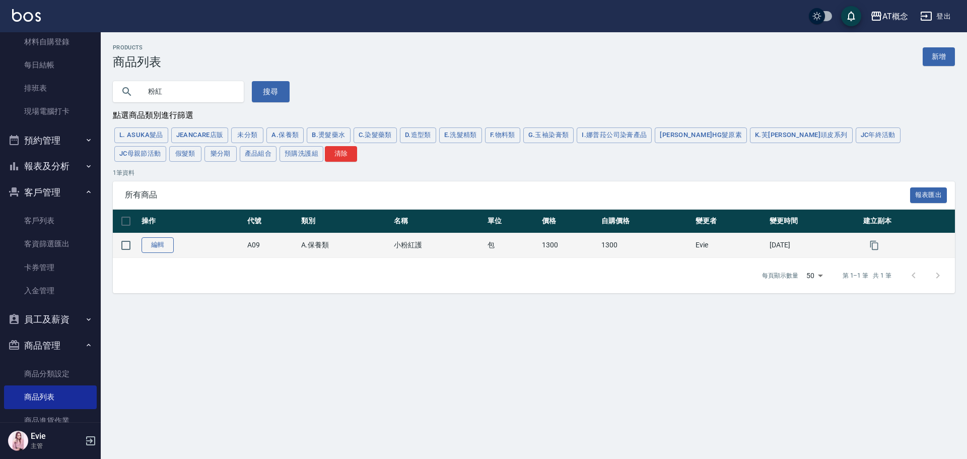
click at [152, 251] on link "編輯" at bounding box center [158, 245] width 32 height 16
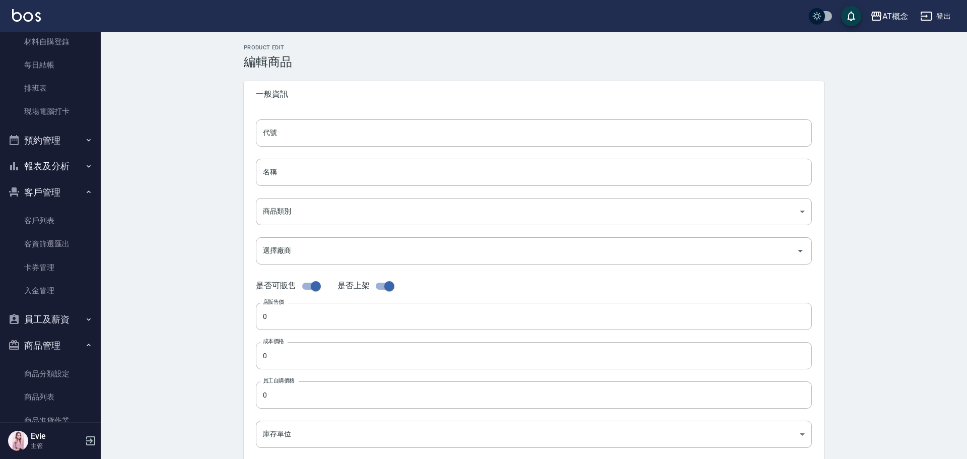
type input "A09"
type input "小粉紅護"
type input "d6b2f34f-1ba2-43bb-aaac-9f9f4175a78c"
type input "013 其他"
type input "1300"
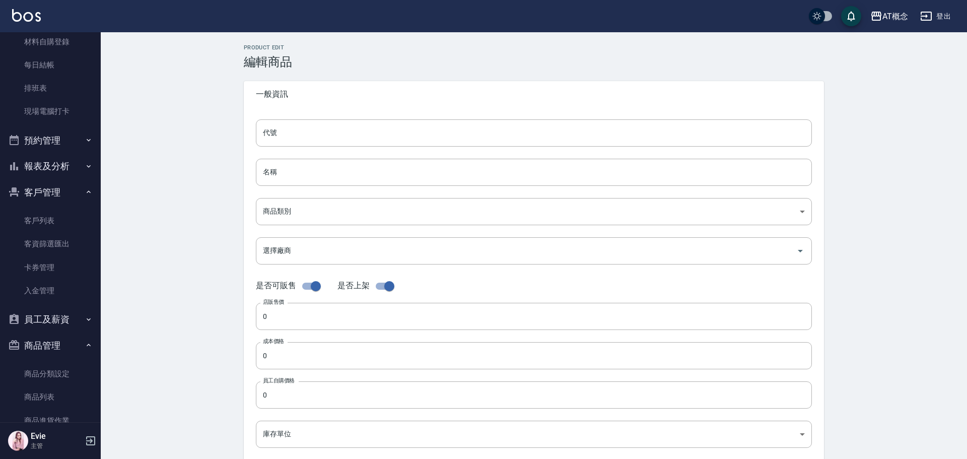
type input "1300"
type input "包"
type input "UNSET"
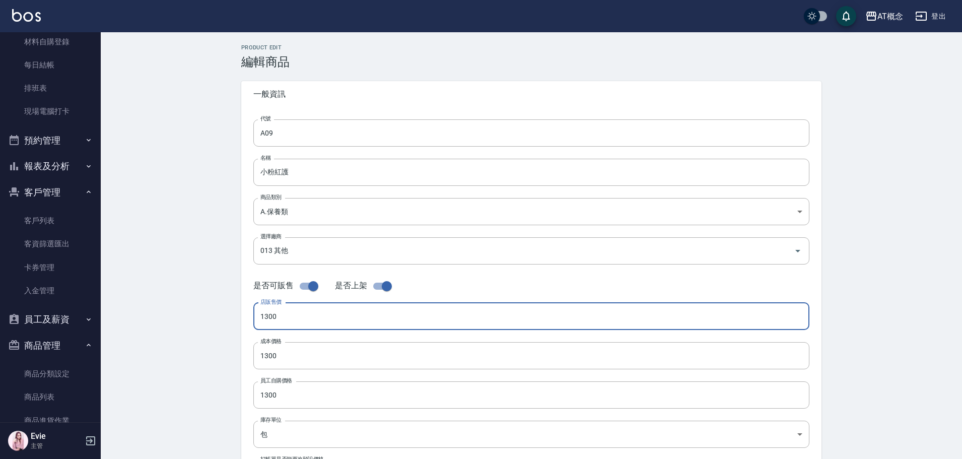
drag, startPoint x: 290, startPoint y: 314, endPoint x: 242, endPoint y: 332, distance: 51.3
click at [242, 332] on div "代號 A09 代號 名稱 小粉紅護 名稱 商品類別 A.保養類 d6b2f34f-1ba2-43bb-aaac-9f9f4175a78c 商品類別 選擇廠…" at bounding box center [531, 309] width 580 height 404
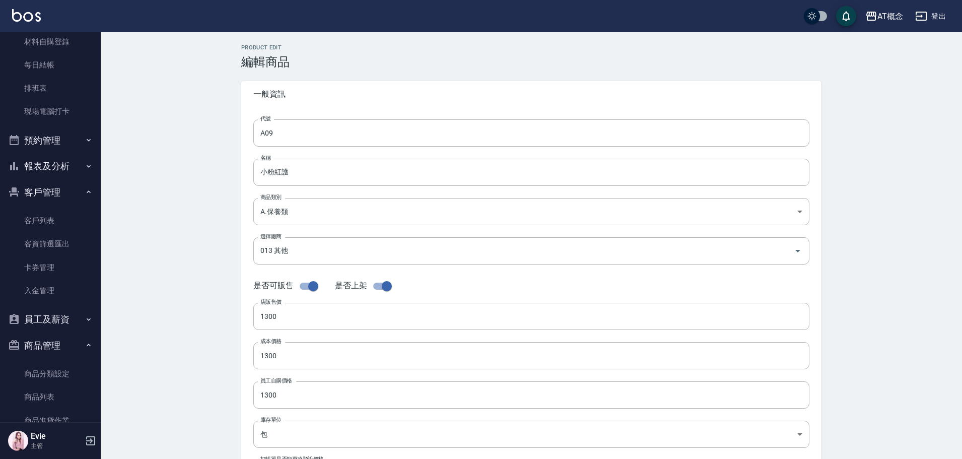
click at [193, 250] on div "Product Edit 編輯商品 一般資訊 代號 A09 代號 名稱 小粉紅護 名稱 商品類別 A.保養類 d6b2f34f-1ba2-43bb-aaa…" at bounding box center [532, 363] width 862 height 663
click at [308, 289] on input "checkbox" at bounding box center [313, 286] width 57 height 19
checkbox input "false"
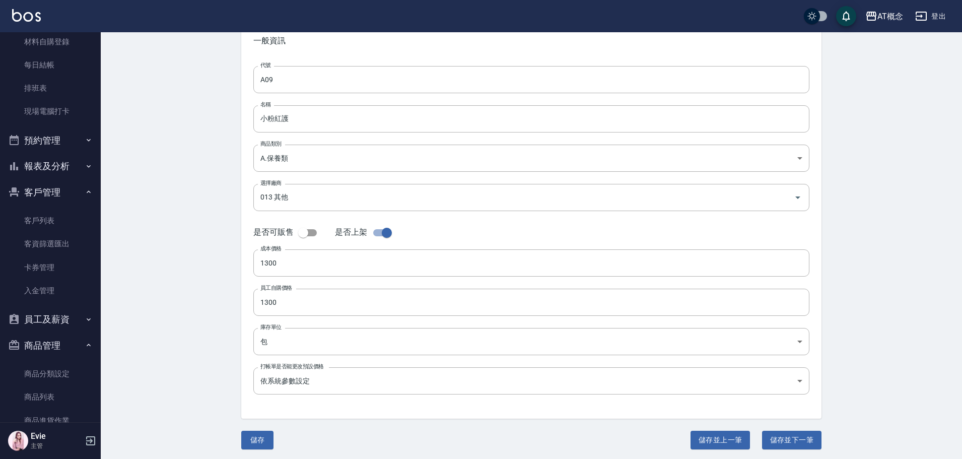
scroll to position [56, 0]
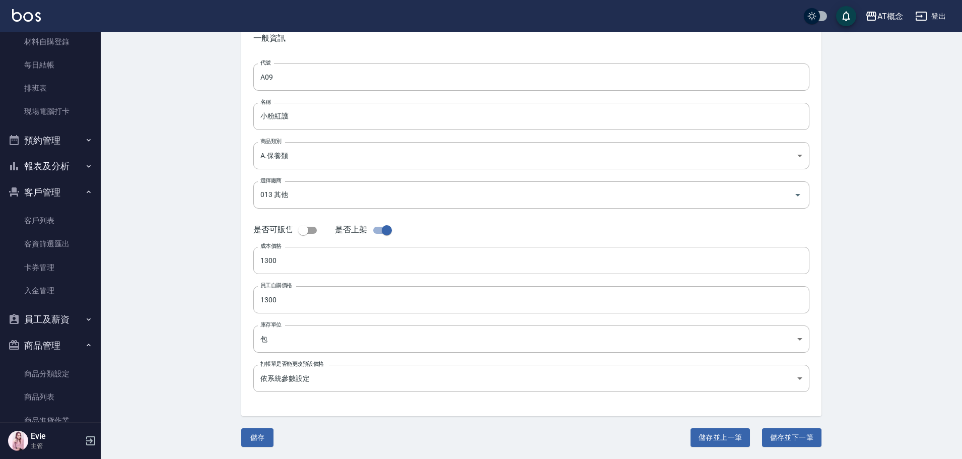
click at [253, 435] on button "儲存" at bounding box center [257, 437] width 32 height 19
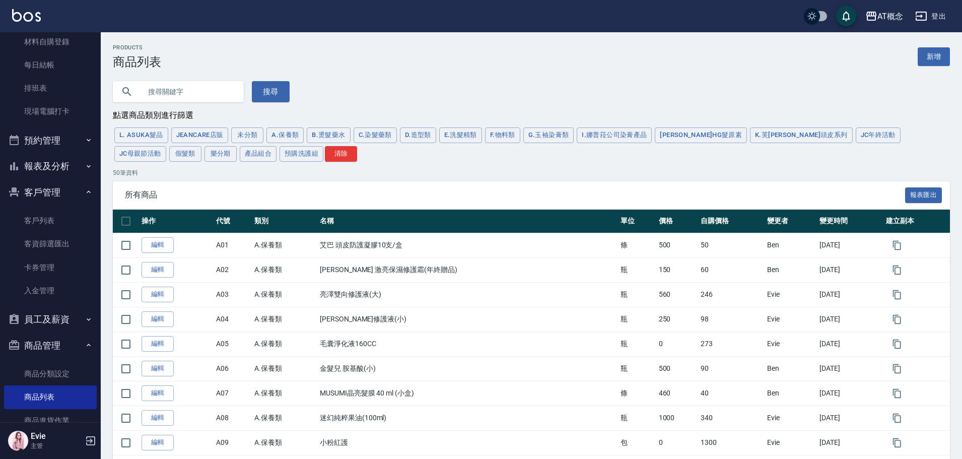
click at [199, 91] on input "text" at bounding box center [188, 91] width 95 height 27
type input "粉"
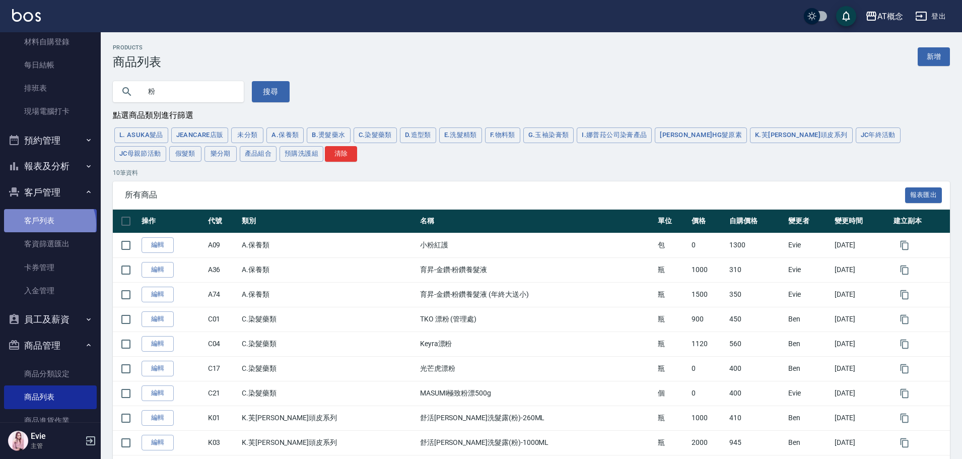
click at [48, 225] on link "客戶列表" at bounding box center [50, 220] width 93 height 23
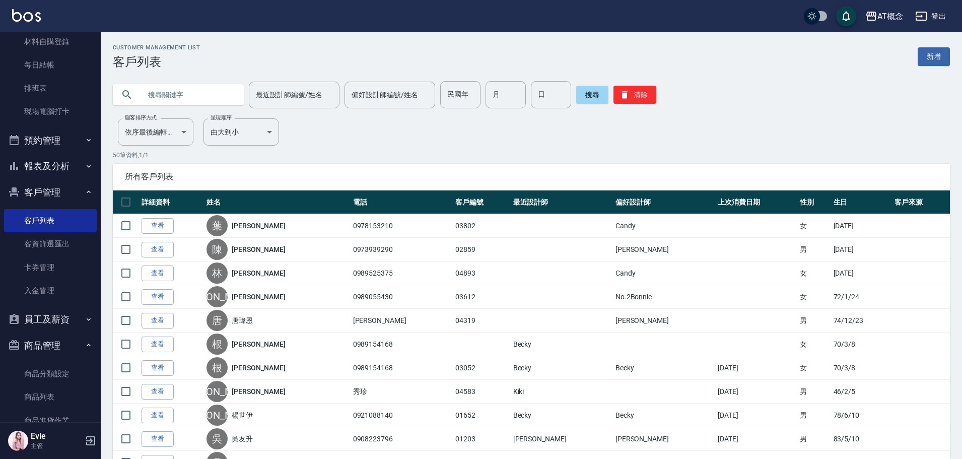
click at [156, 88] on input "text" at bounding box center [188, 94] width 95 height 27
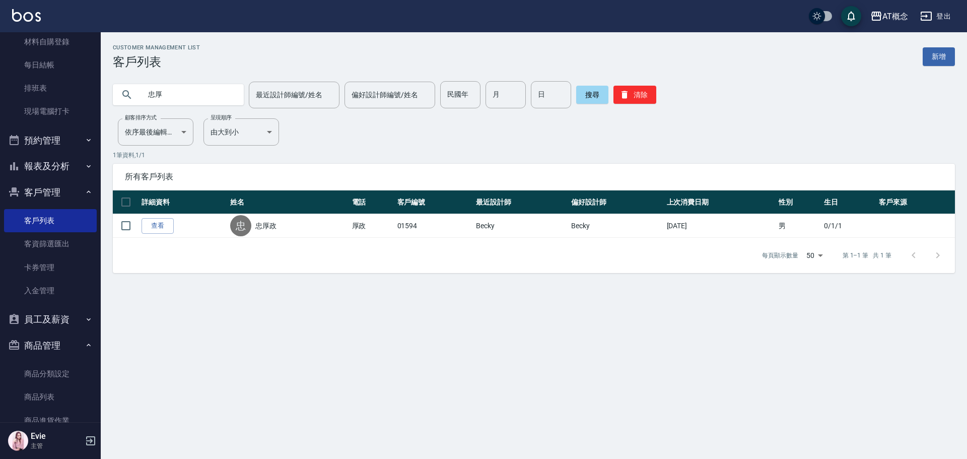
type input "忠"
type input "[PERSON_NAME]"
